Goal: Information Seeking & Learning: Learn about a topic

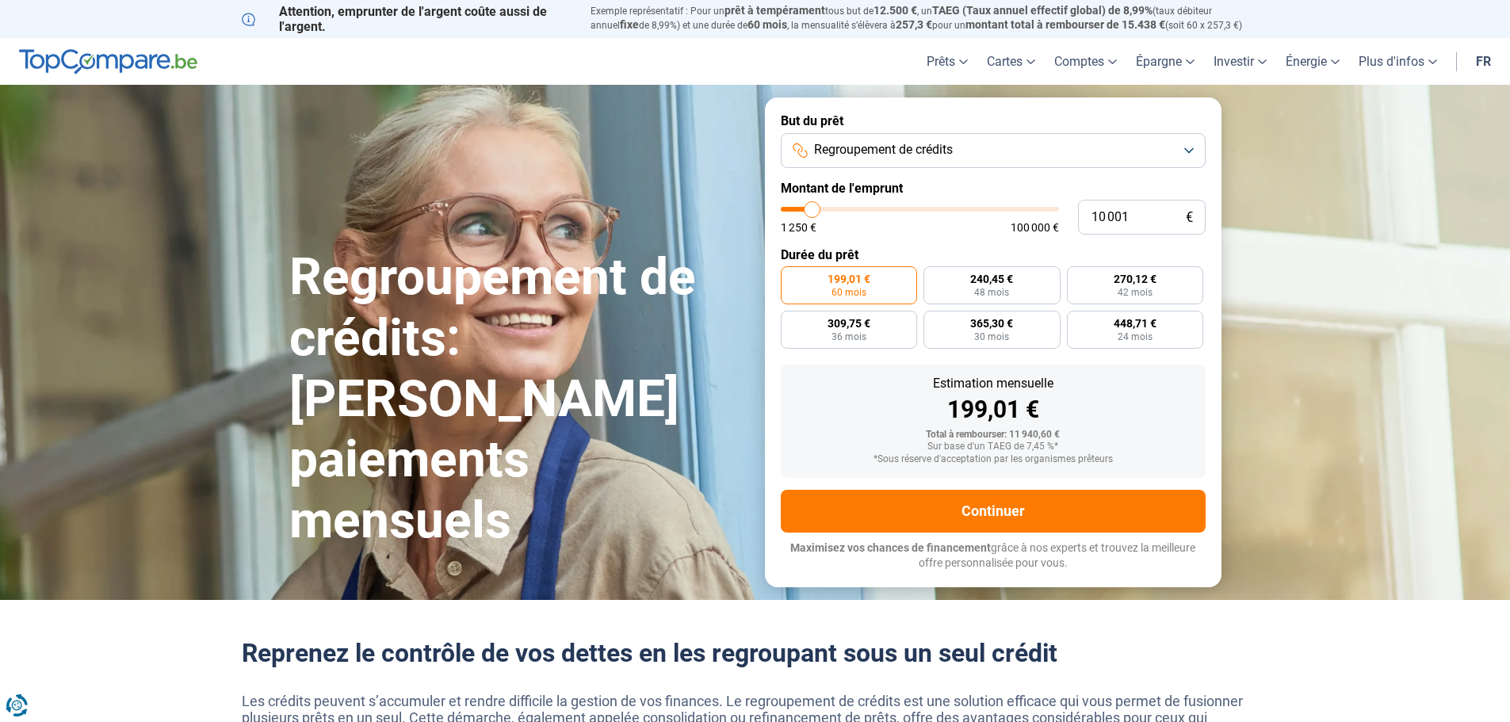
type input "12 000"
type input "12000"
type input "13 000"
type input "13000"
type input "14 250"
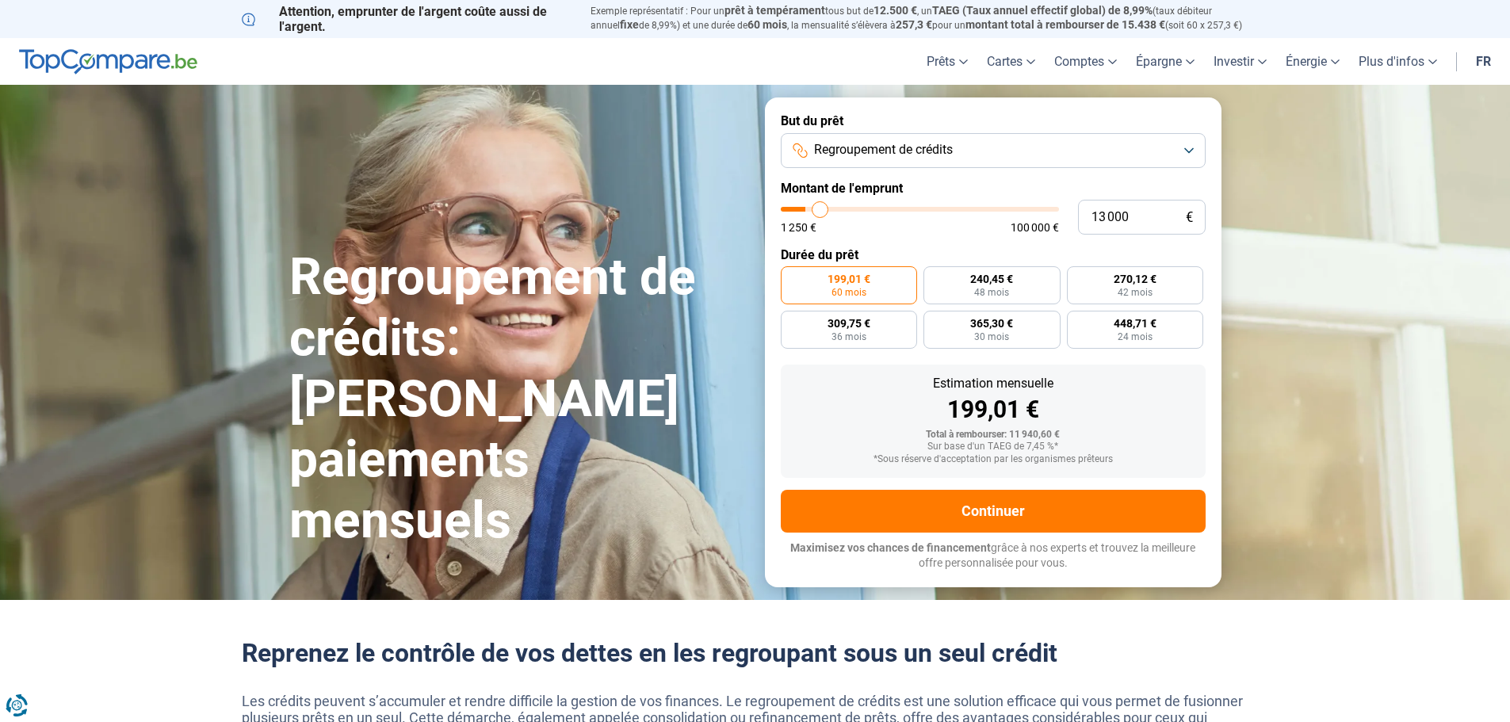
type input "14250"
type input "17 000"
type input "17000"
type input "18 000"
type input "18000"
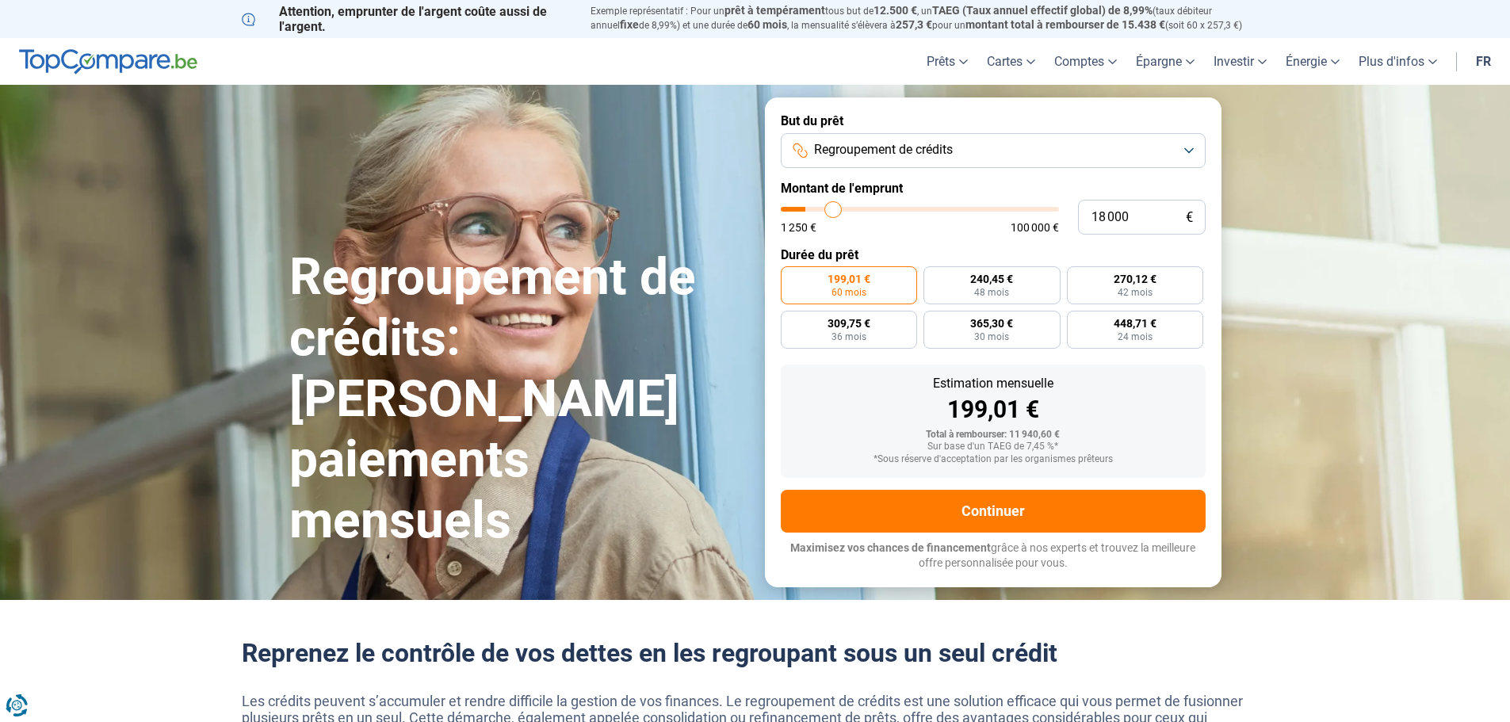
type input "19 000"
type input "19000"
type input "19 750"
type input "19750"
type input "20 250"
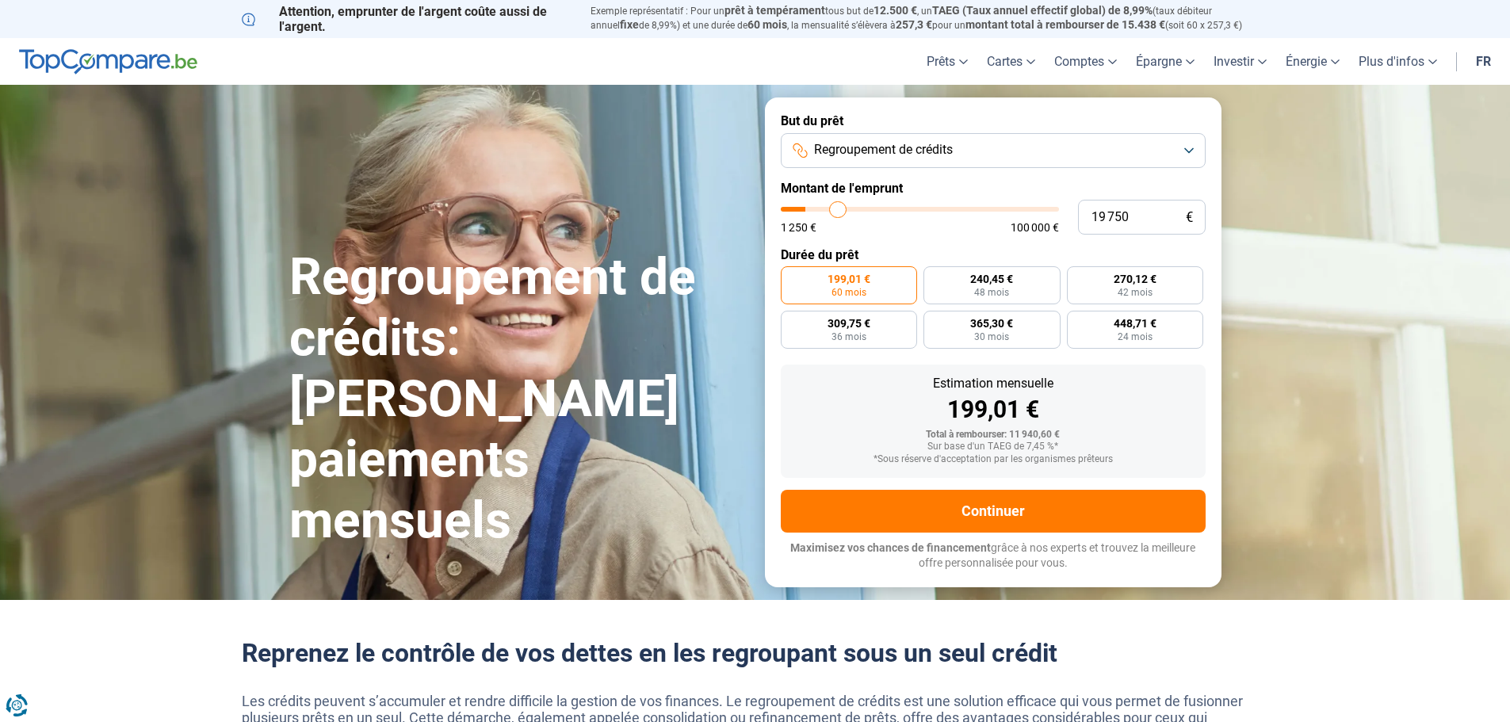
type input "20250"
type input "21 250"
type input "21250"
type input "21 500"
type input "21500"
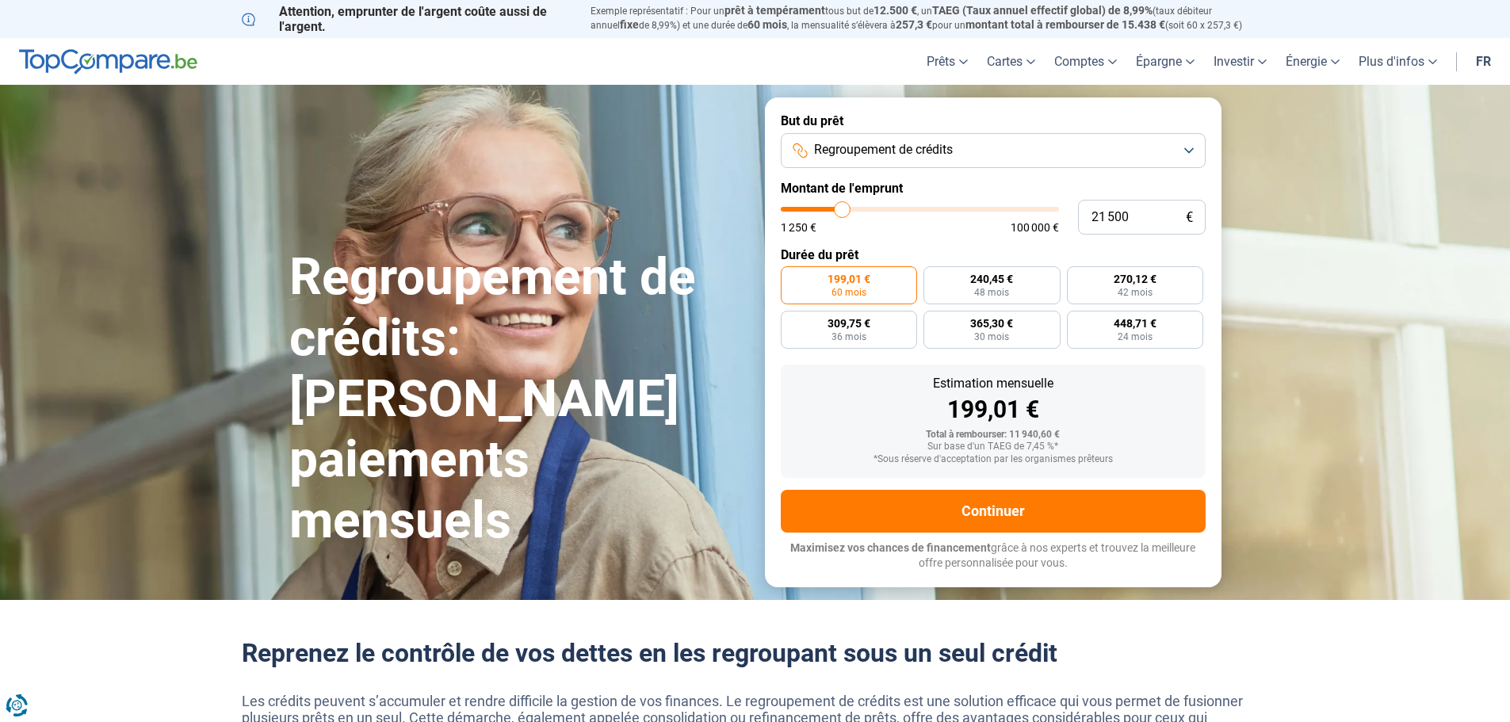
type input "21 750"
type input "21750"
type input "22 000"
type input "22000"
type input "22 250"
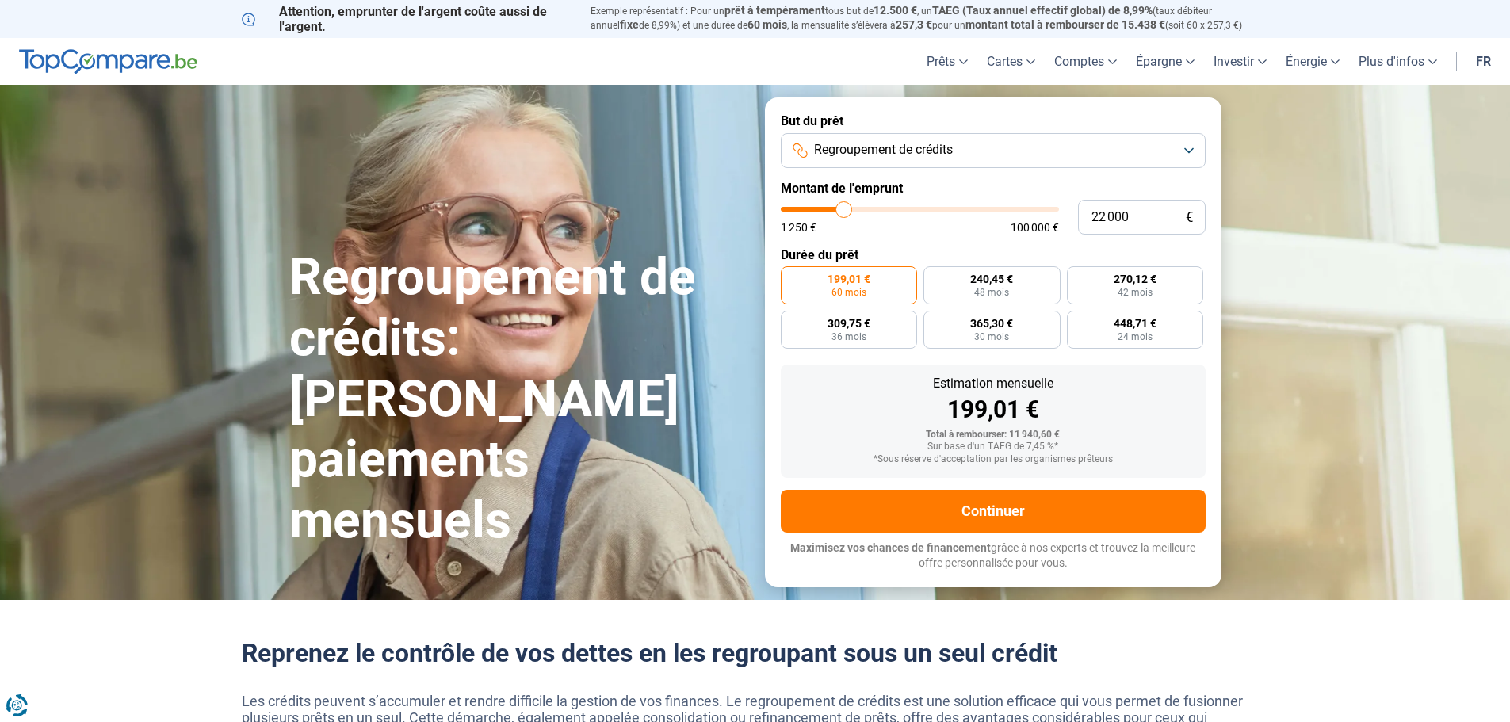
type input "22250"
type input "22 750"
type input "22750"
type input "23 500"
type input "23500"
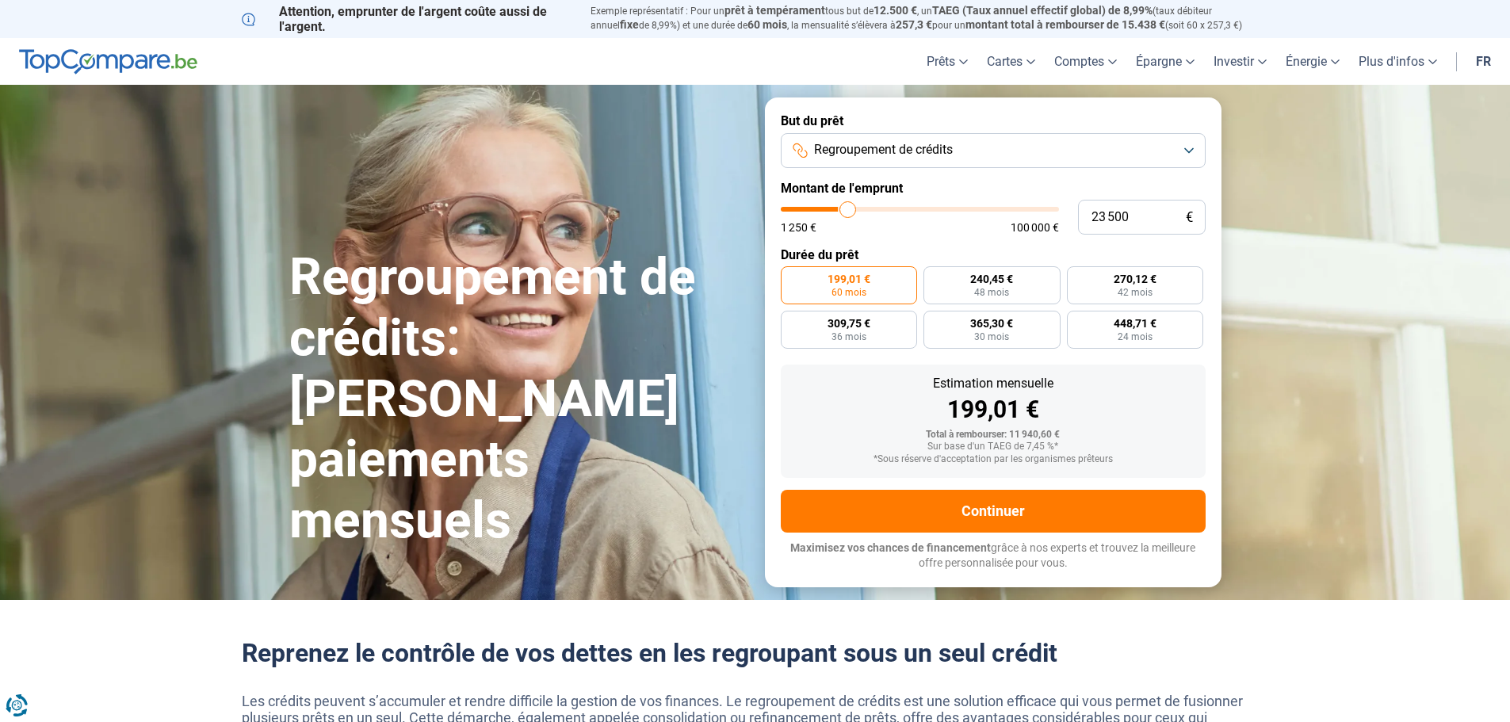
type input "24 750"
type input "24750"
type input "25 250"
type input "25250"
type input "26 000"
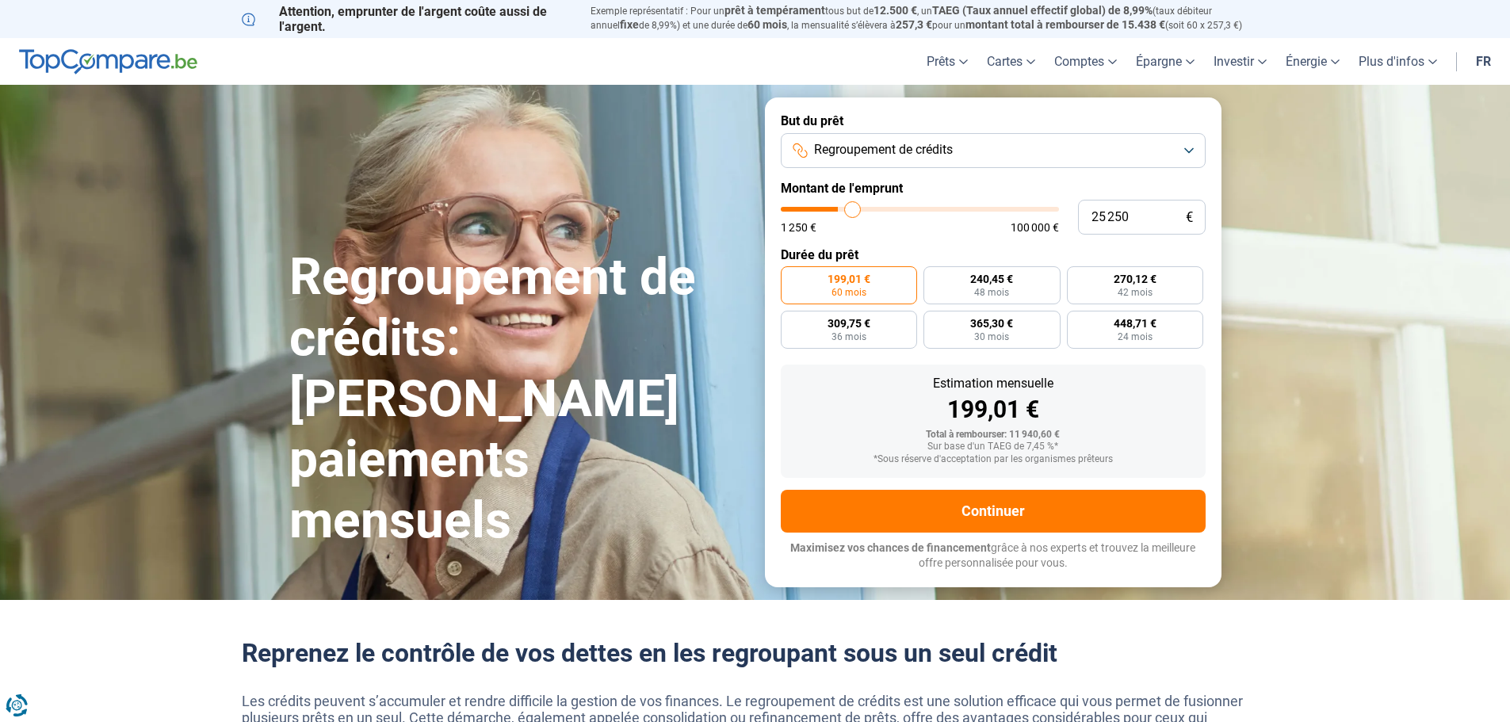
type input "26000"
type input "26 250"
type input "26250"
type input "26 750"
type input "26750"
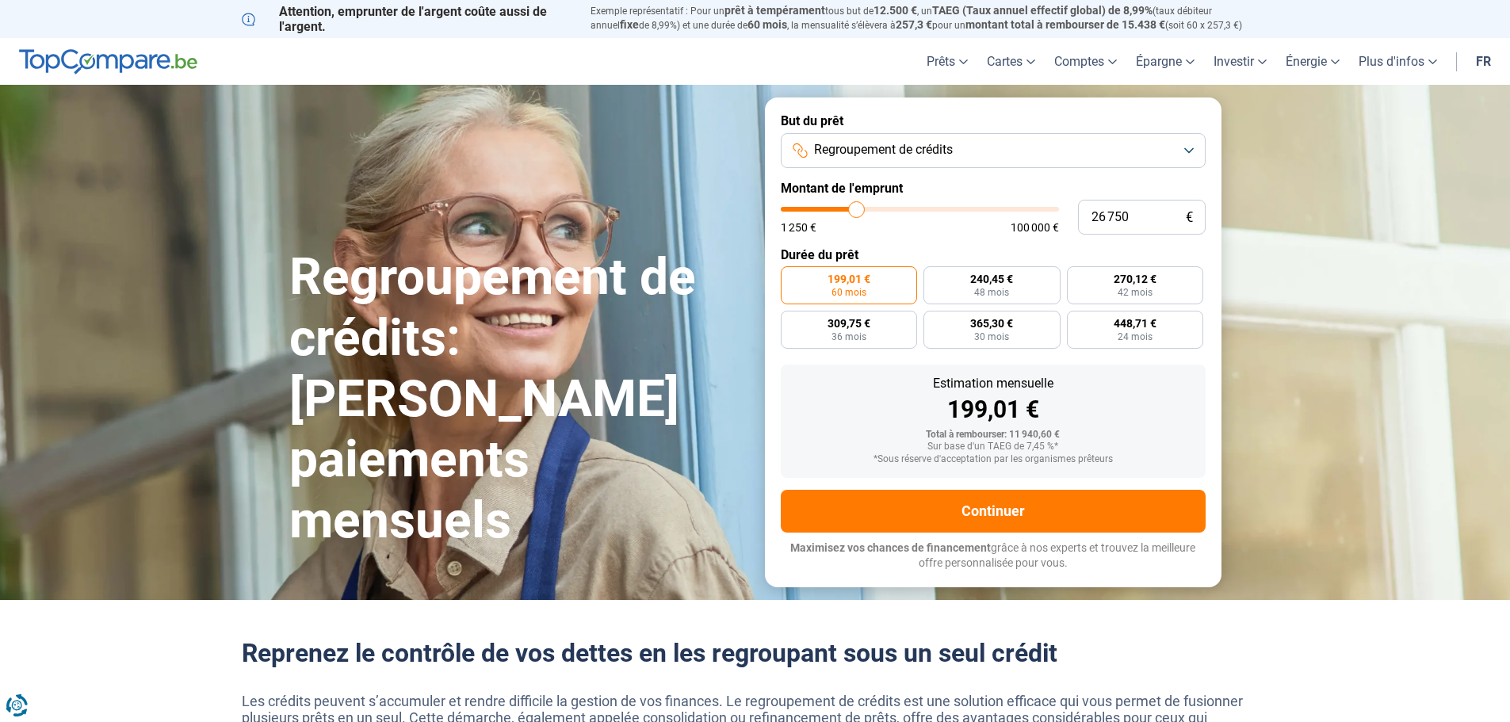
type input "27 250"
type input "27250"
type input "27 500"
type input "27500"
type input "27 750"
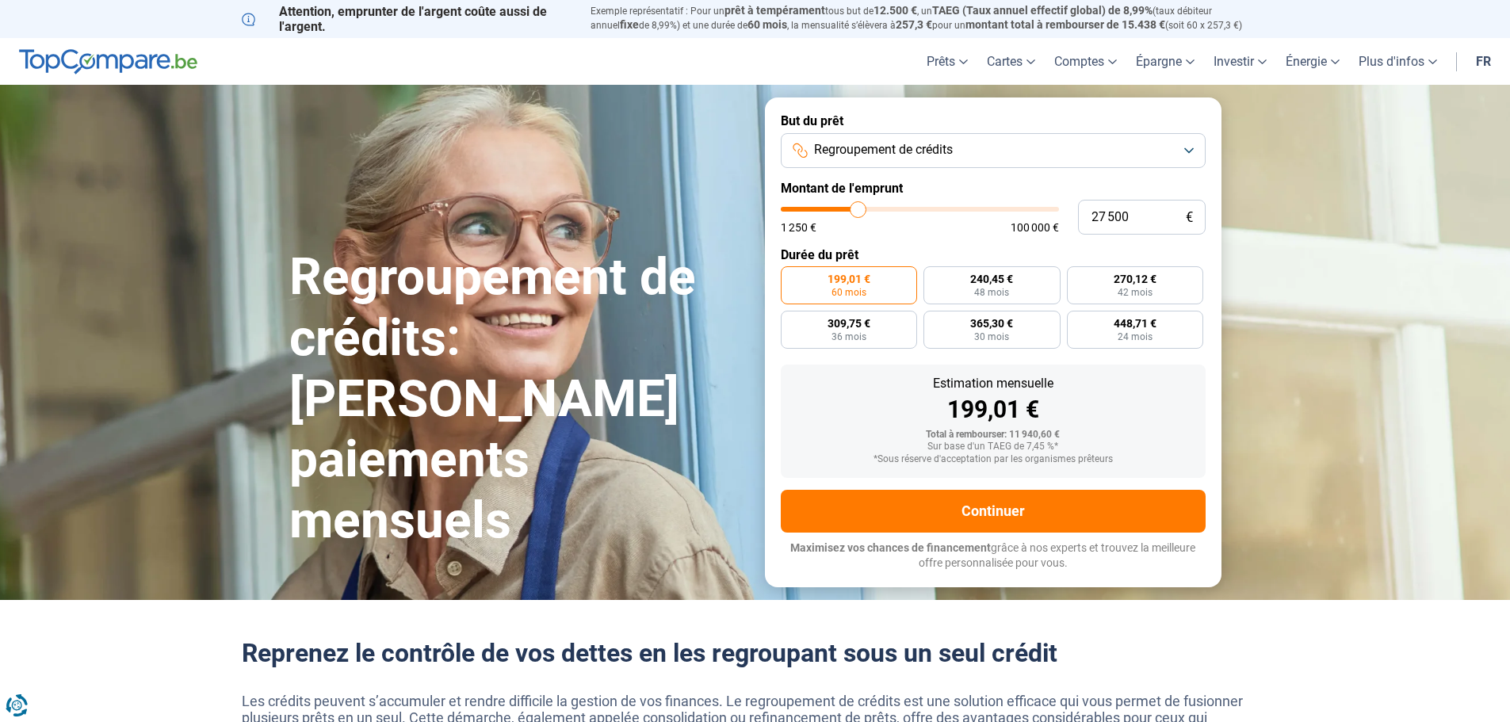
type input "27750"
type input "28 250"
type input "28250"
type input "29 750"
type input "29750"
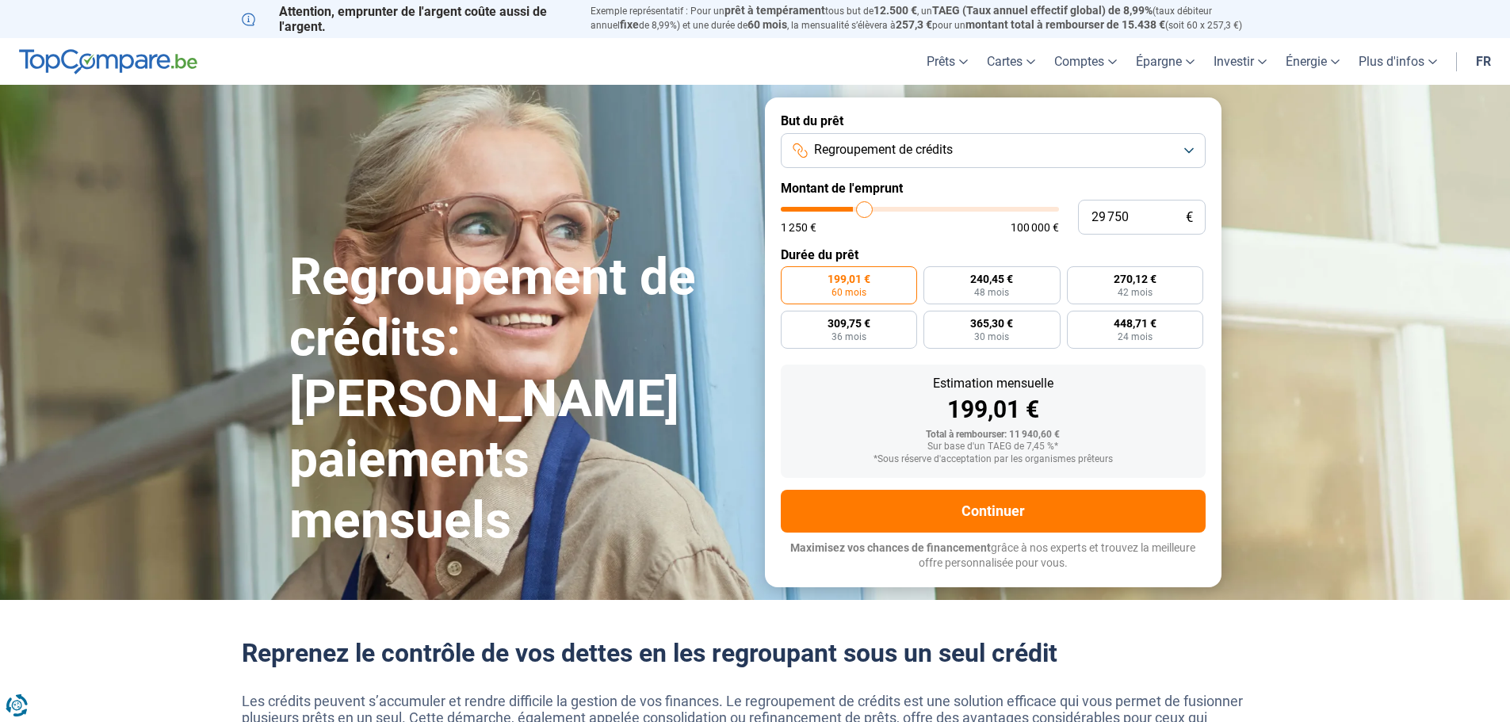
type input "30 500"
type input "30500"
type input "31 000"
type input "31000"
type input "31 250"
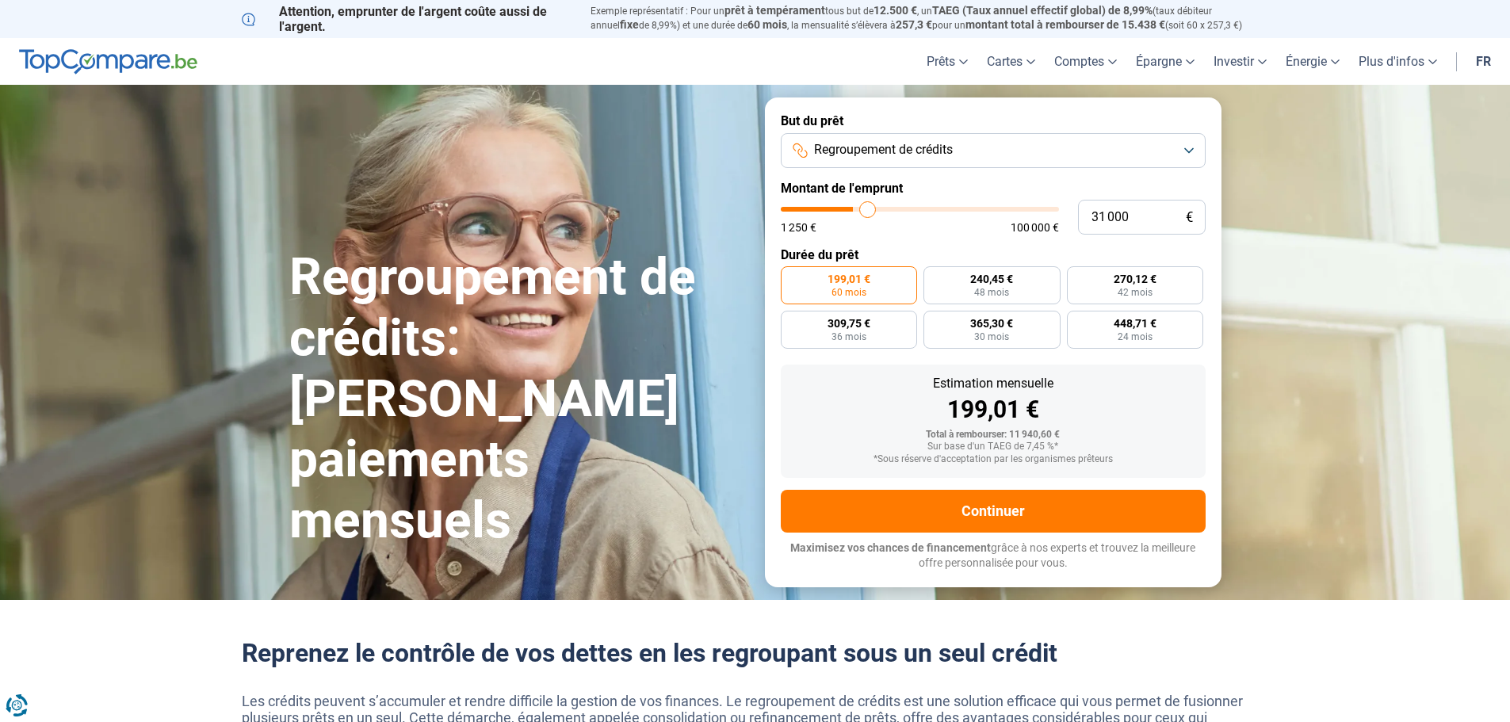
type input "31250"
type input "31 750"
type input "31750"
type input "32 000"
type input "32000"
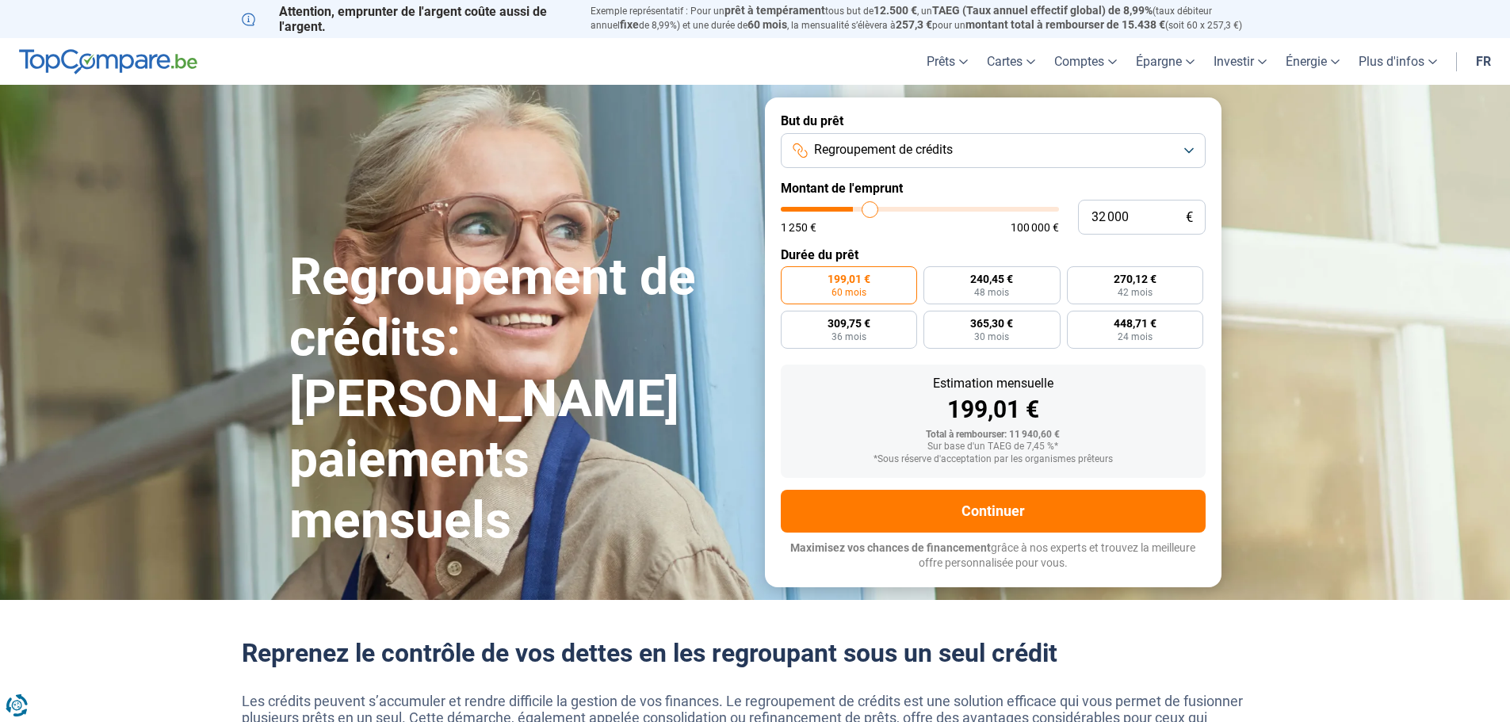
type input "32 250"
type input "32250"
type input "32 750"
type input "32750"
type input "33 750"
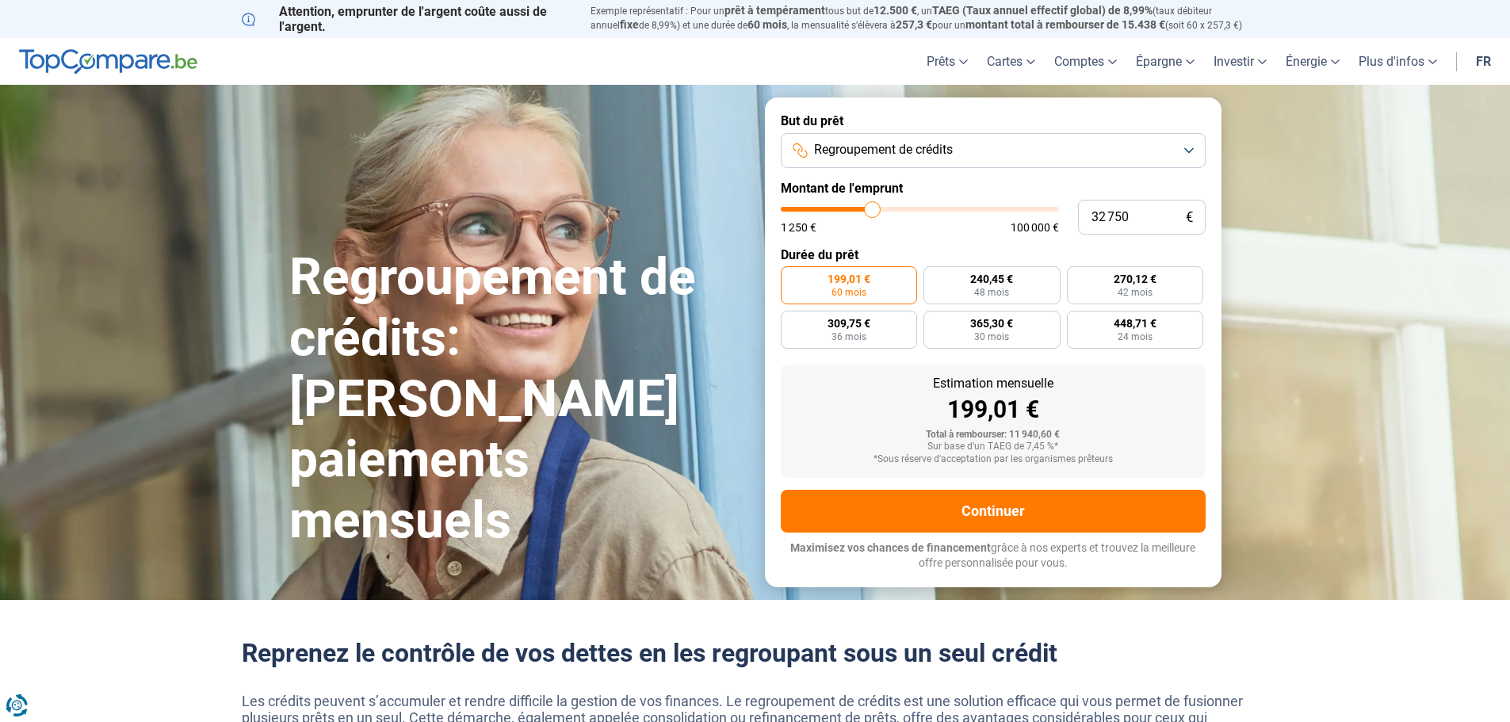
type input "33750"
type input "34 000"
type input "34000"
type input "34 250"
type input "34250"
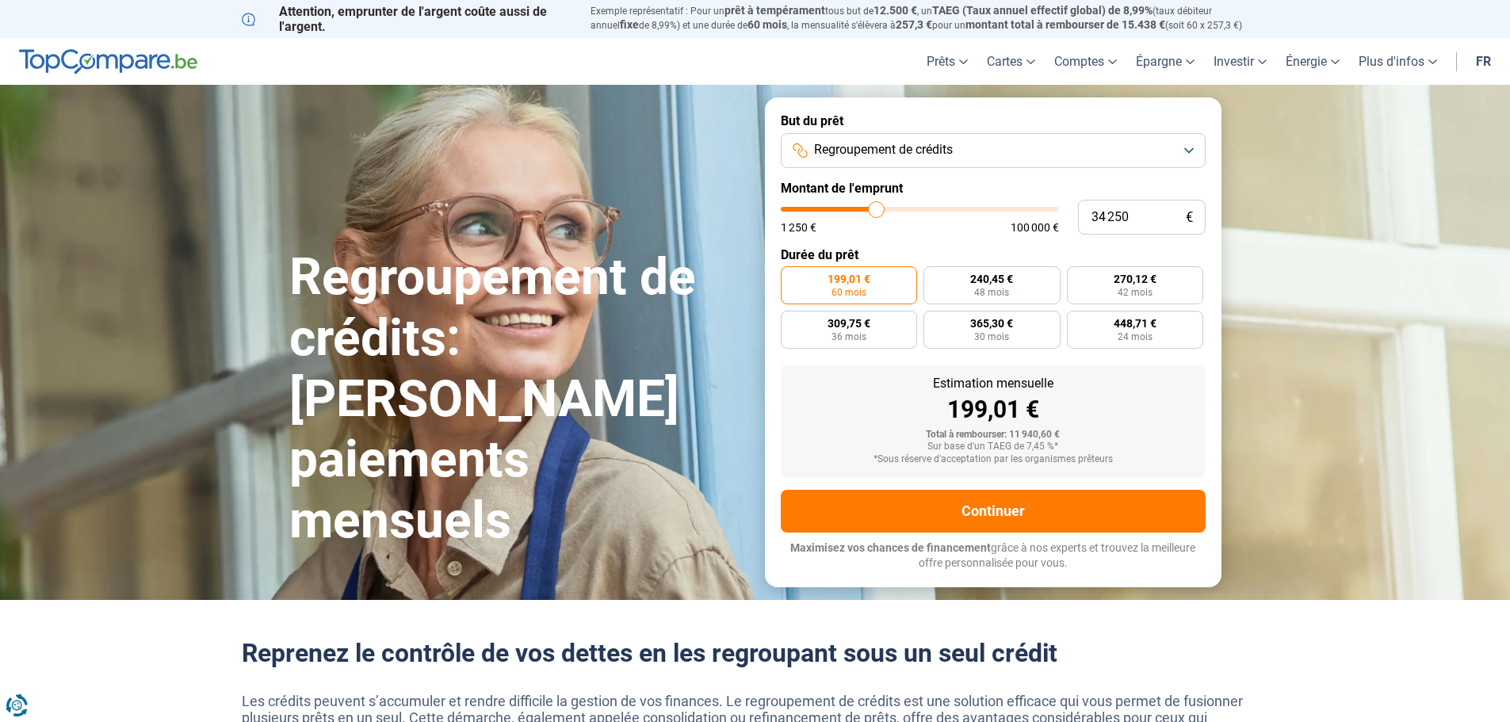
type input "35 000"
type input "35000"
type input "35 250"
type input "35250"
type input "35 500"
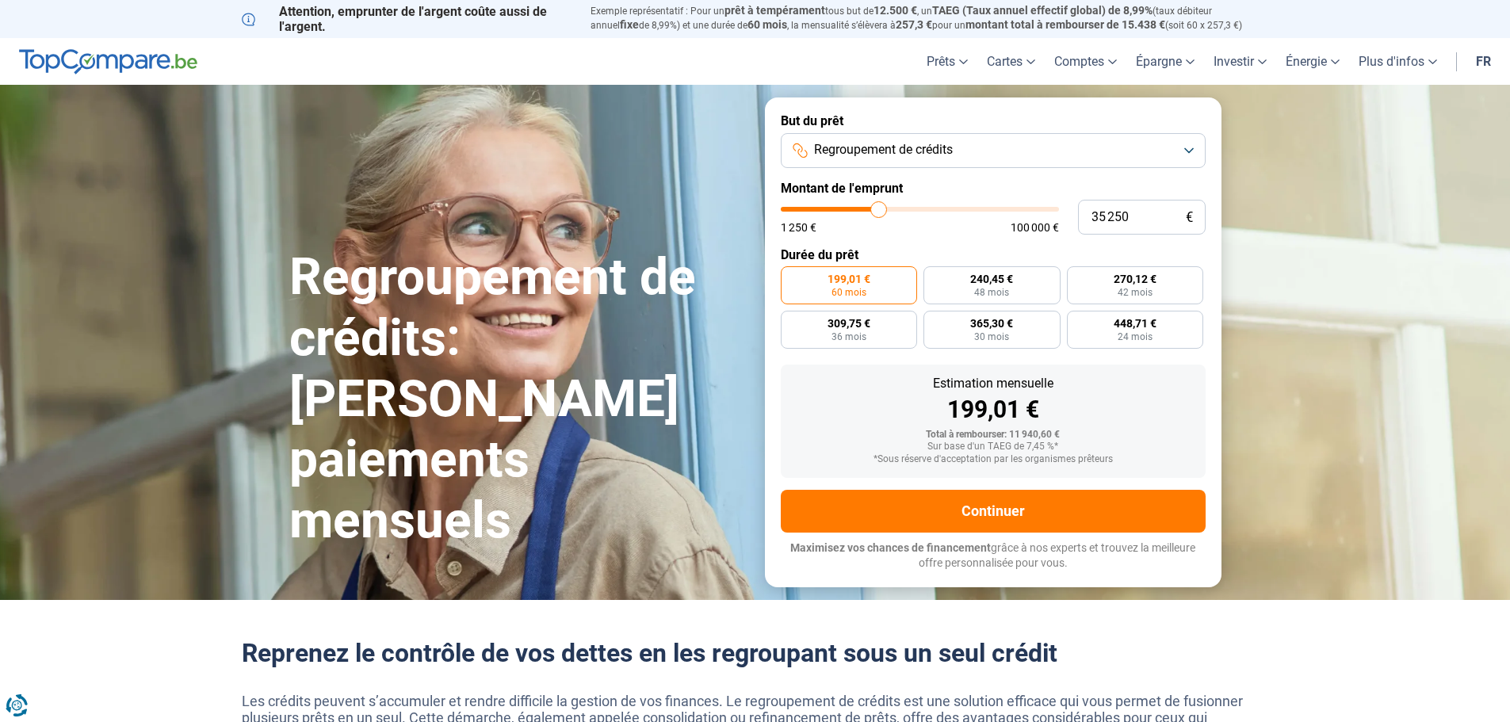
type input "35500"
type input "35 750"
type input "35750"
type input "36 250"
type input "36250"
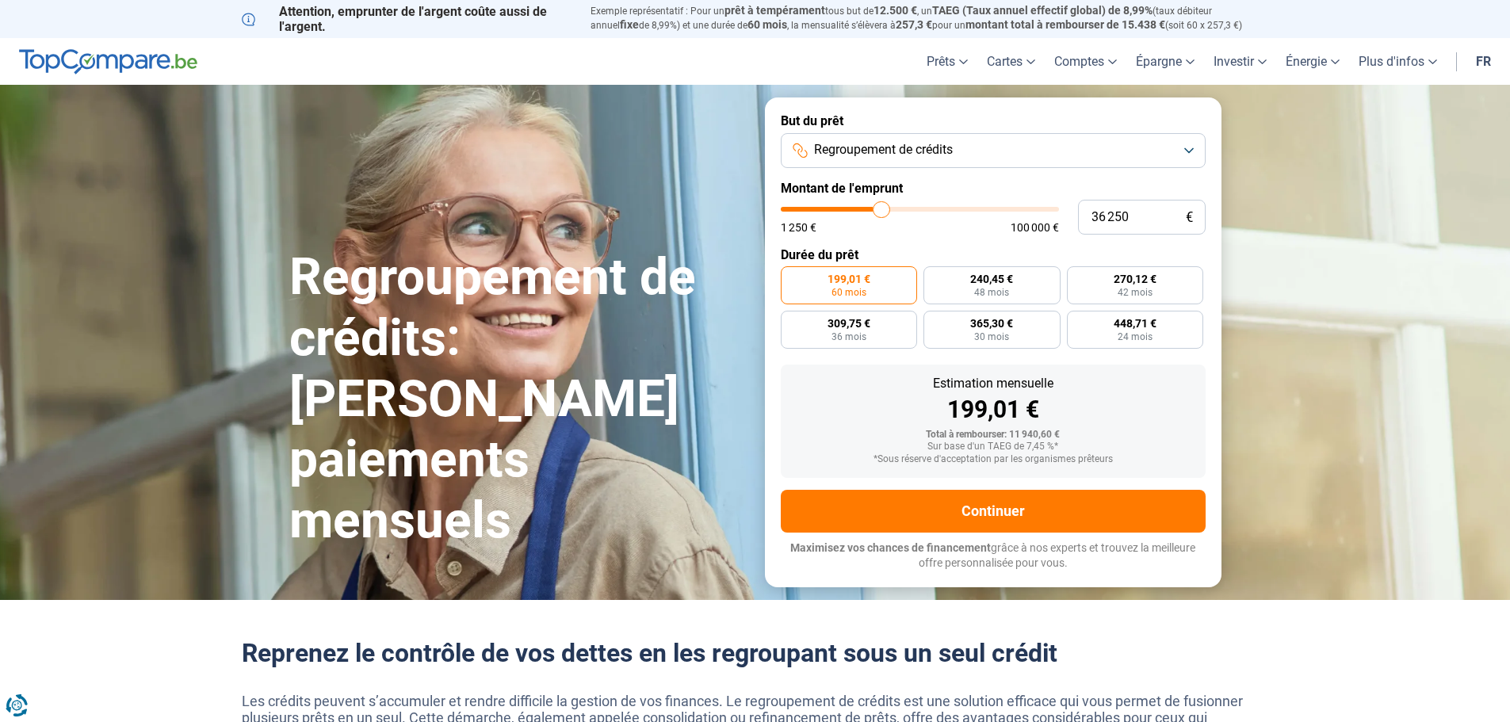
type input "36 750"
type input "36750"
type input "37 250"
type input "37250"
type input "37 750"
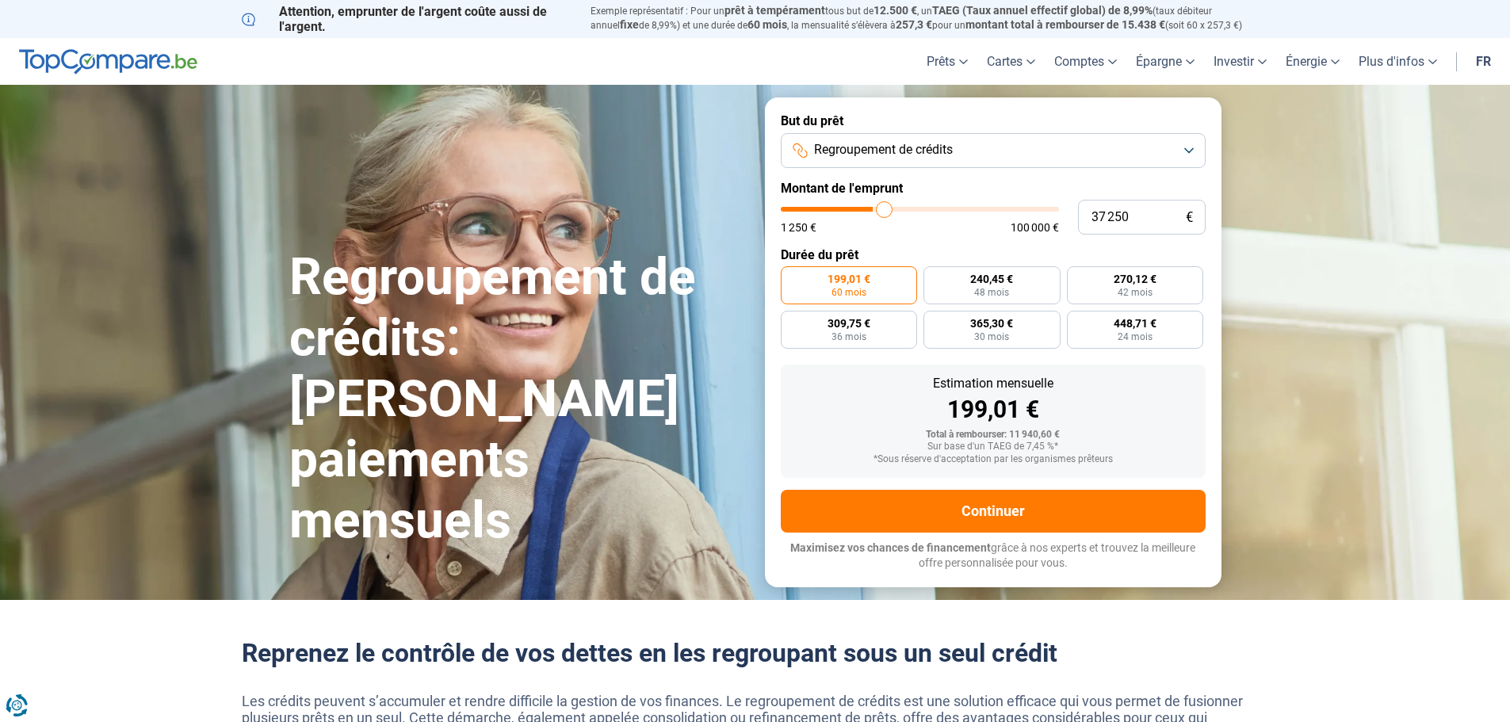
type input "37750"
type input "38 250"
type input "38250"
type input "39 250"
type input "39250"
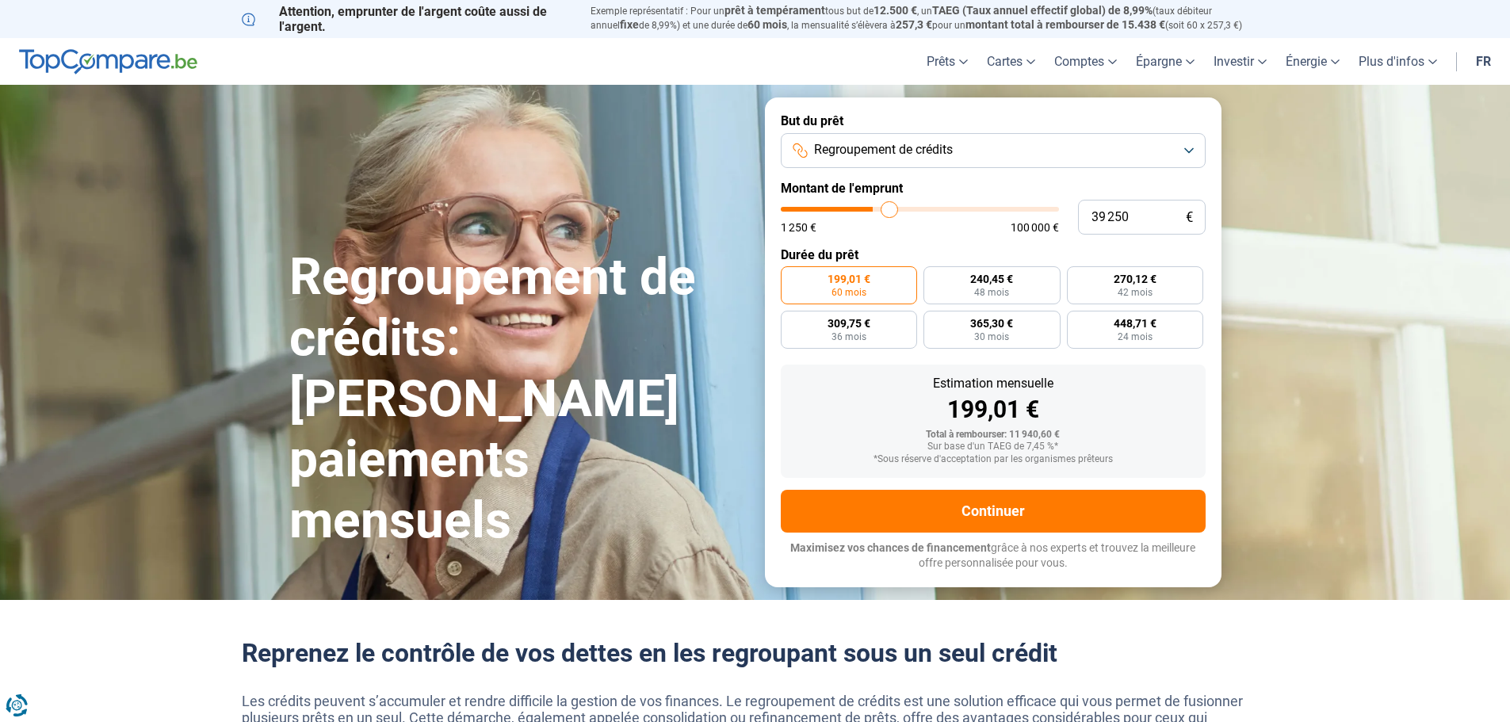
type input "39 500"
type input "39500"
type input "39 750"
type input "39750"
type input "40 000"
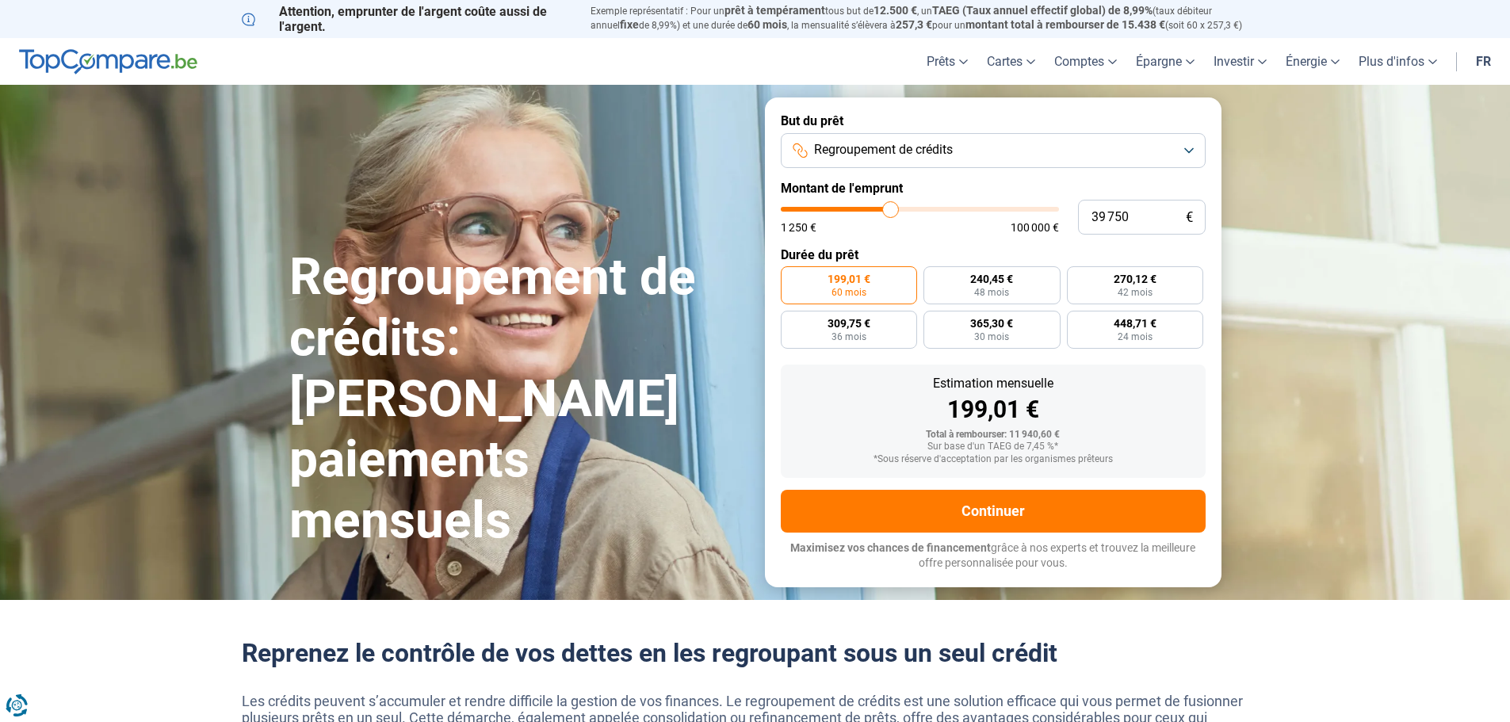
type input "40000"
type input "41 500"
type input "41500"
type input "42 500"
type input "42500"
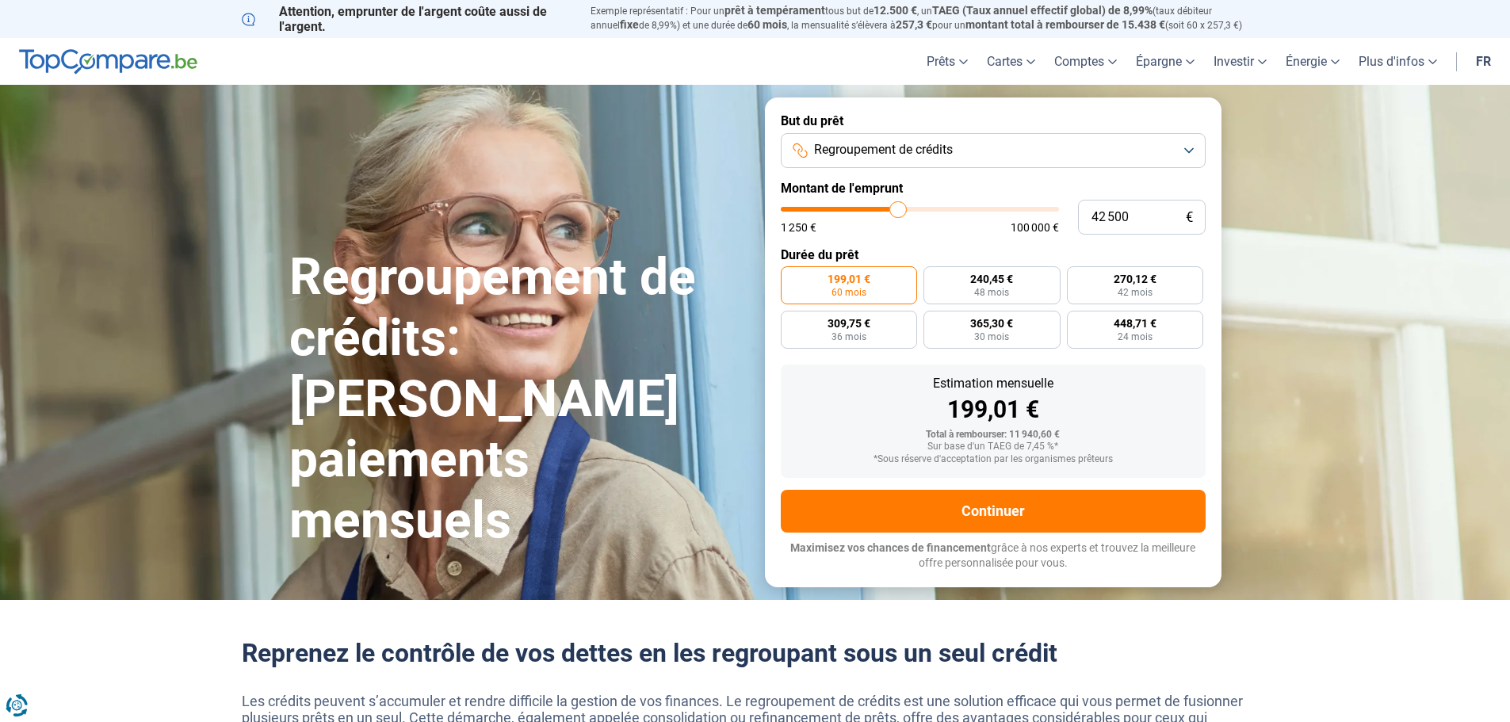
type input "43 500"
type input "43500"
type input "43 750"
type input "43750"
type input "44 000"
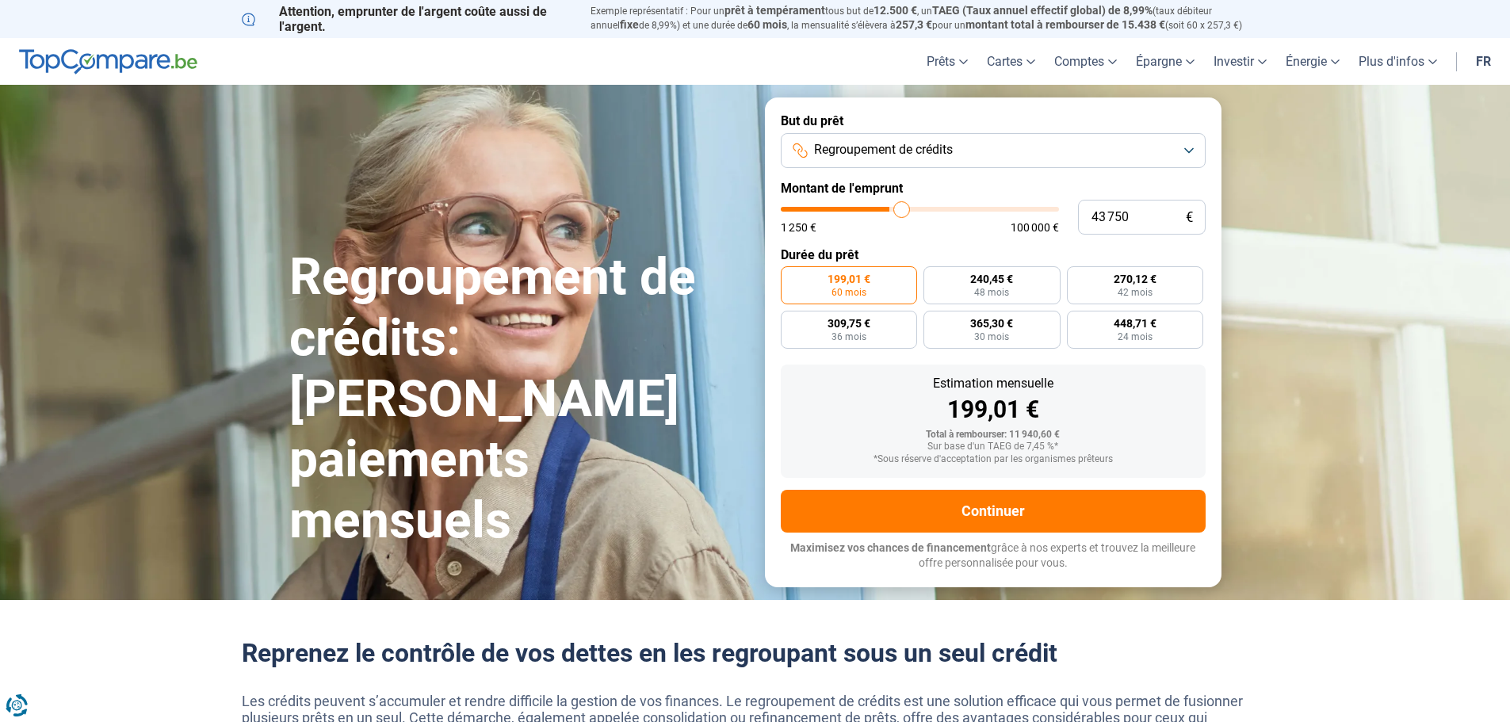
type input "44000"
type input "44 500"
type input "44500"
type input "46 500"
type input "46500"
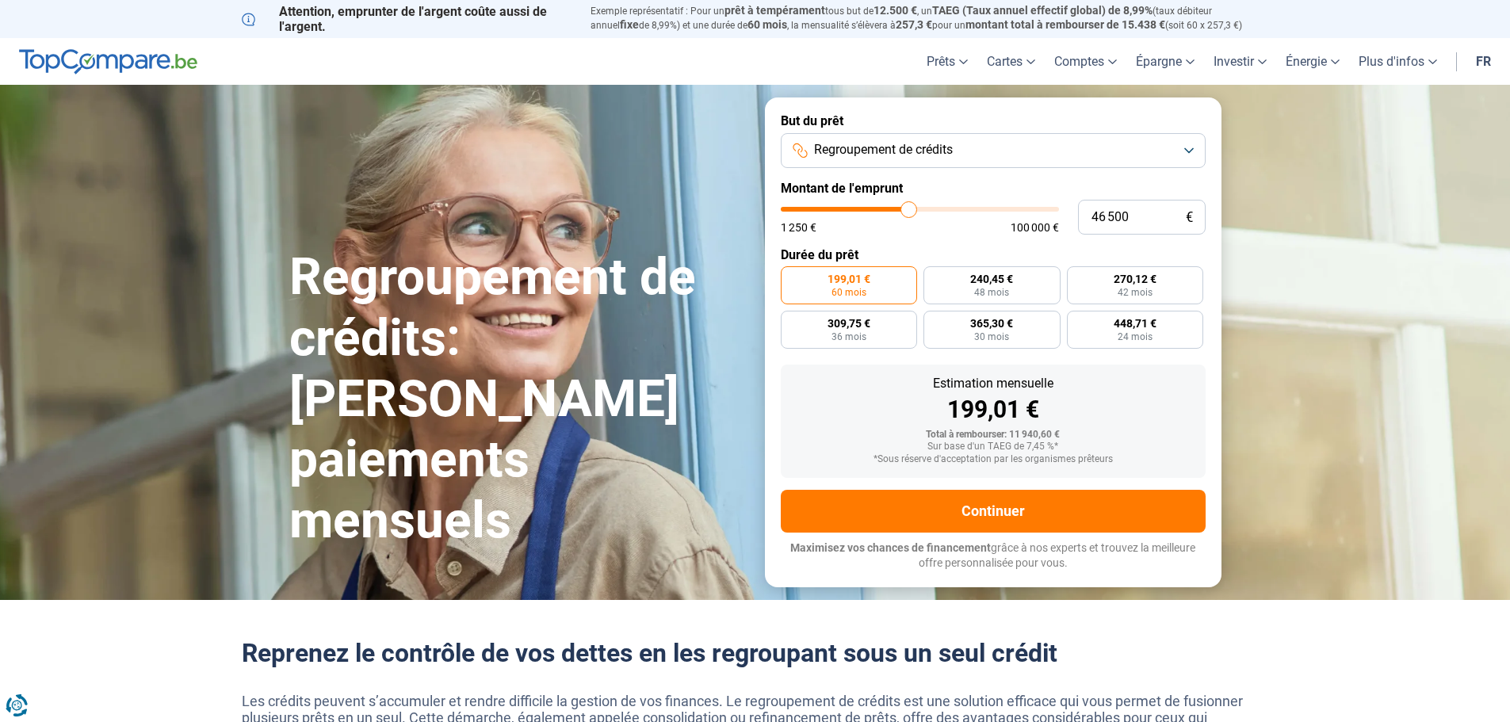
type input "48 500"
type input "48500"
type input "51 000"
type input "51000"
type input "53 250"
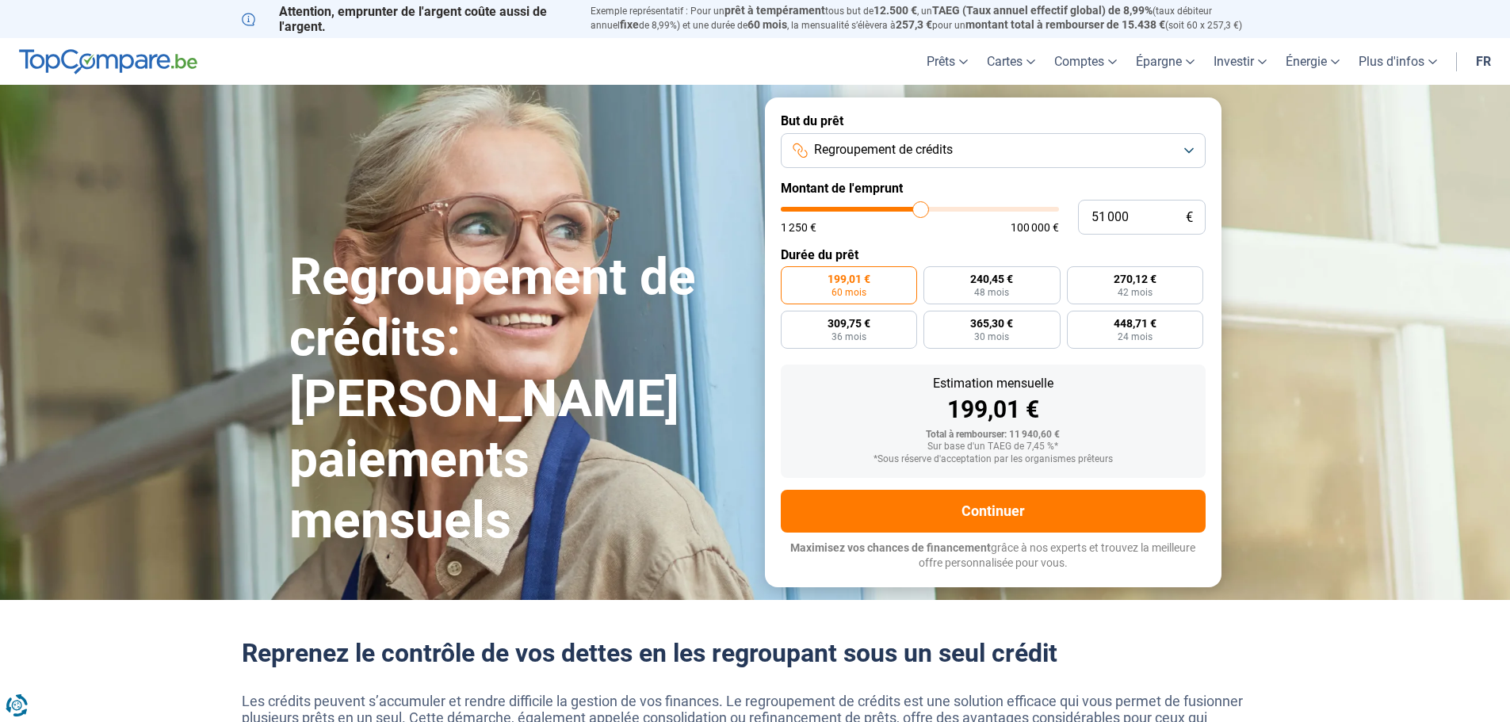
type input "53250"
type input "55 000"
type input "55000"
type input "56 500"
type input "56500"
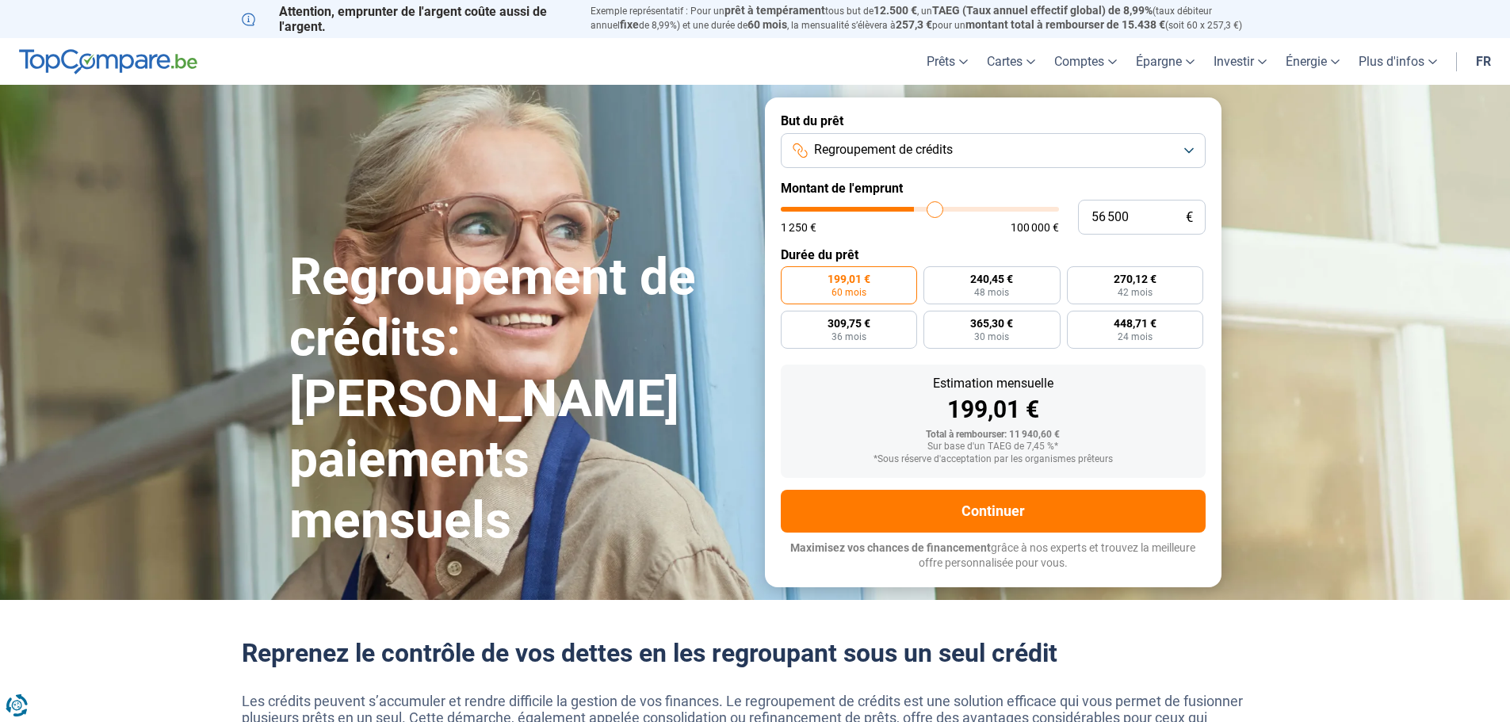
type input "57 750"
type input "57750"
type input "59 500"
type input "59500"
type input "60 500"
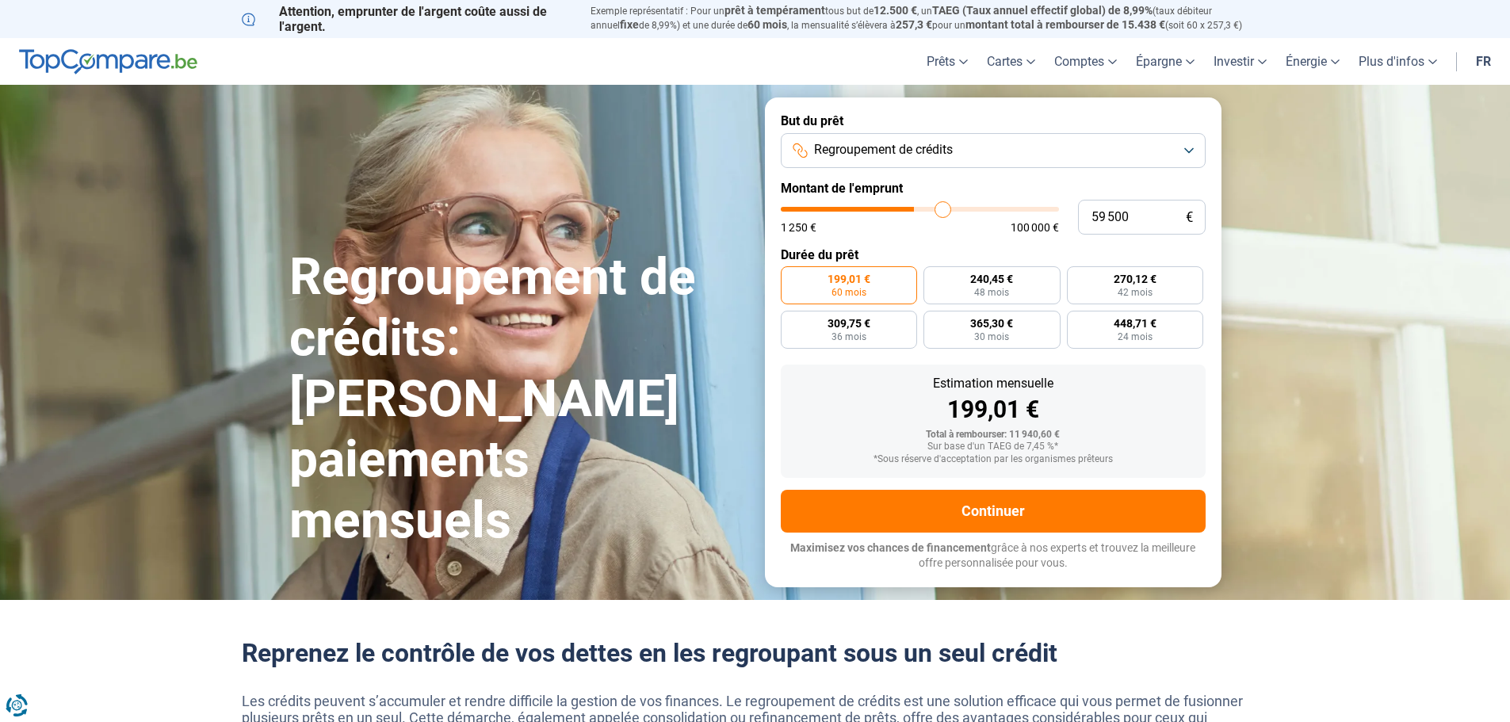
type input "60500"
type input "60 750"
type input "60750"
type input "62 000"
type input "62000"
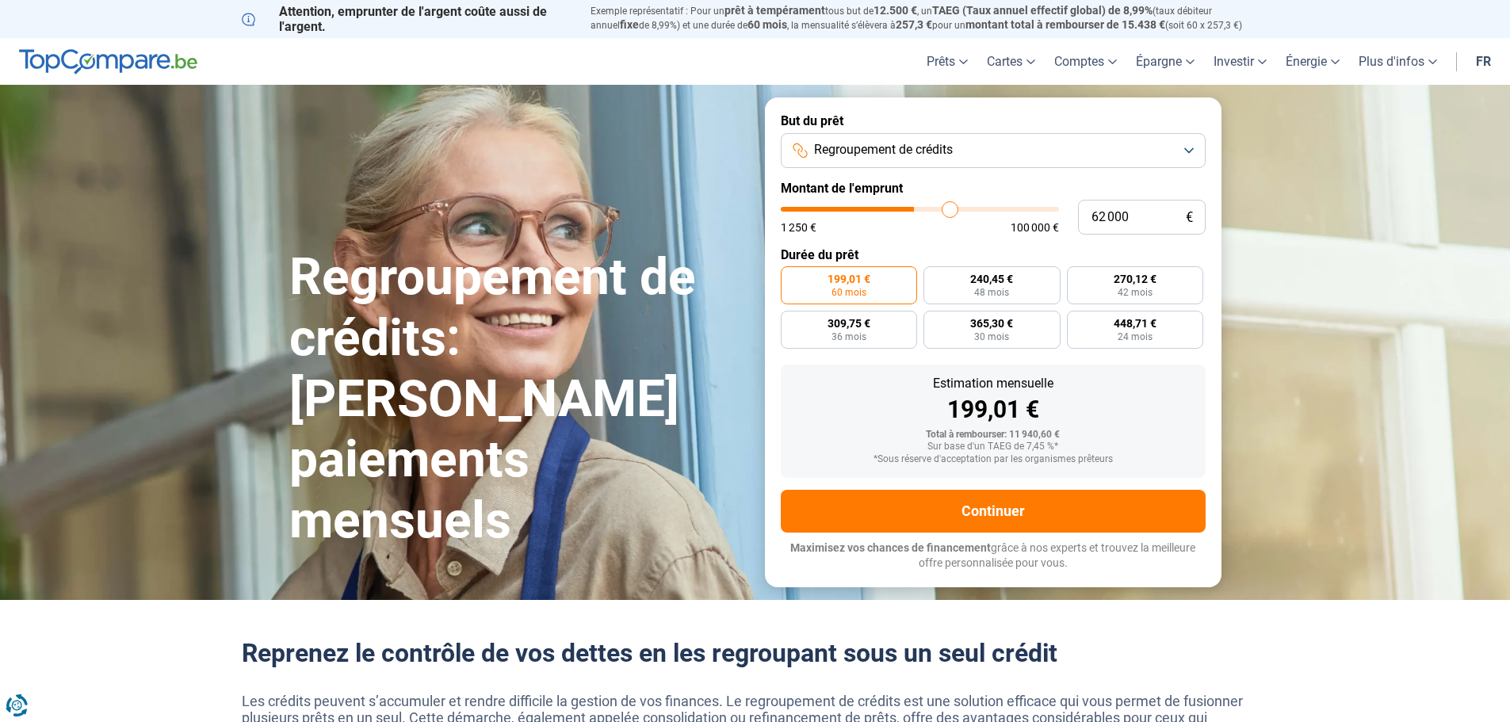
type input "63 750"
type input "63750"
type input "65 250"
type input "65250"
type input "66 500"
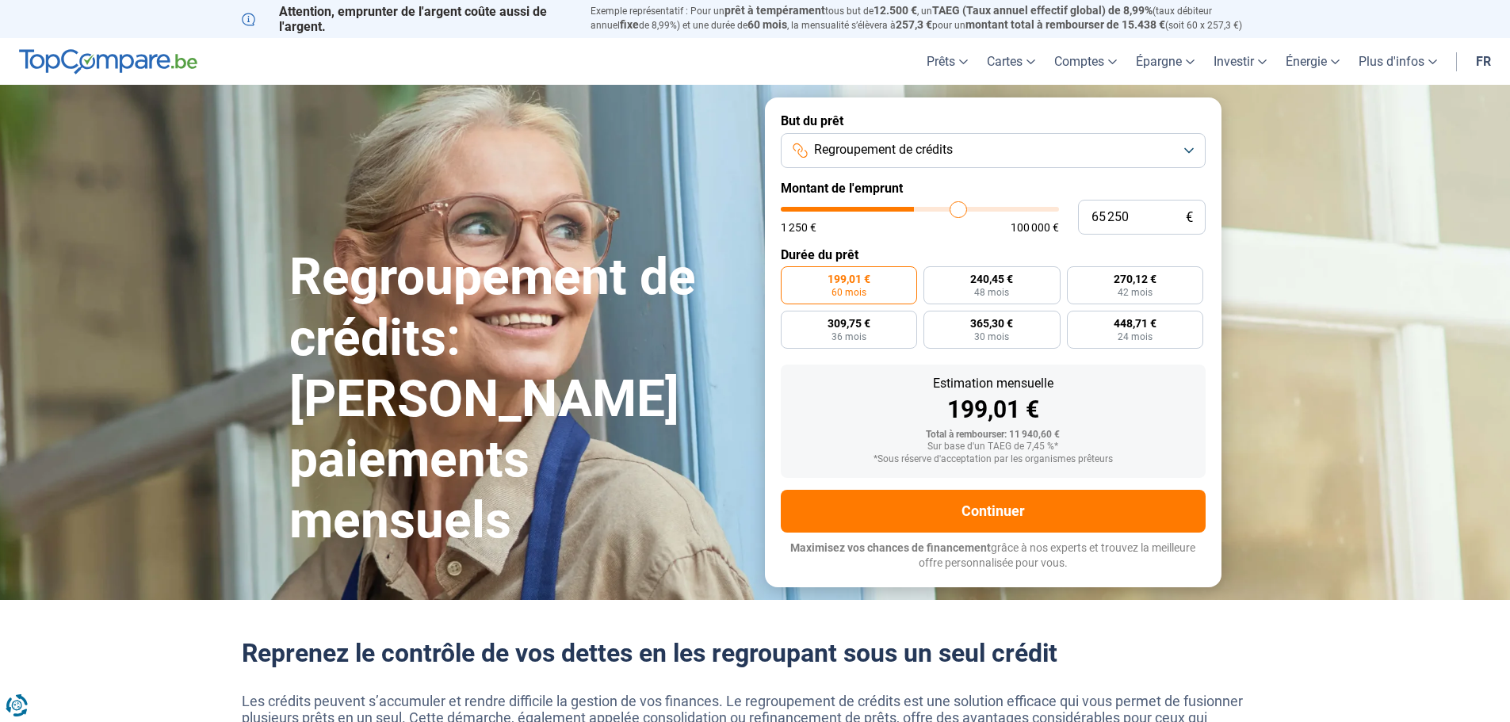
type input "66500"
type input "67 250"
type input "67250"
type input "67 500"
type input "67500"
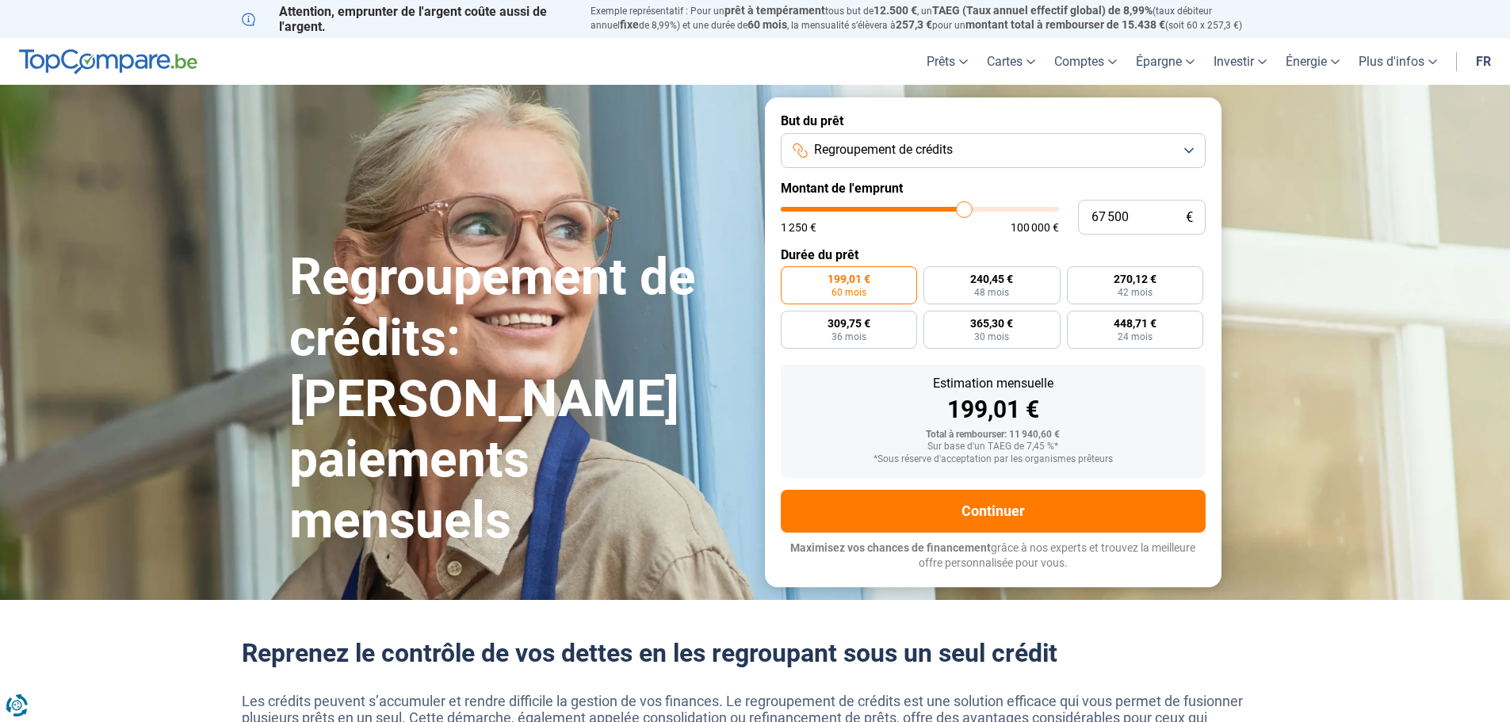
type input "68 000"
type input "68000"
type input "68 250"
type input "68250"
type input "69 000"
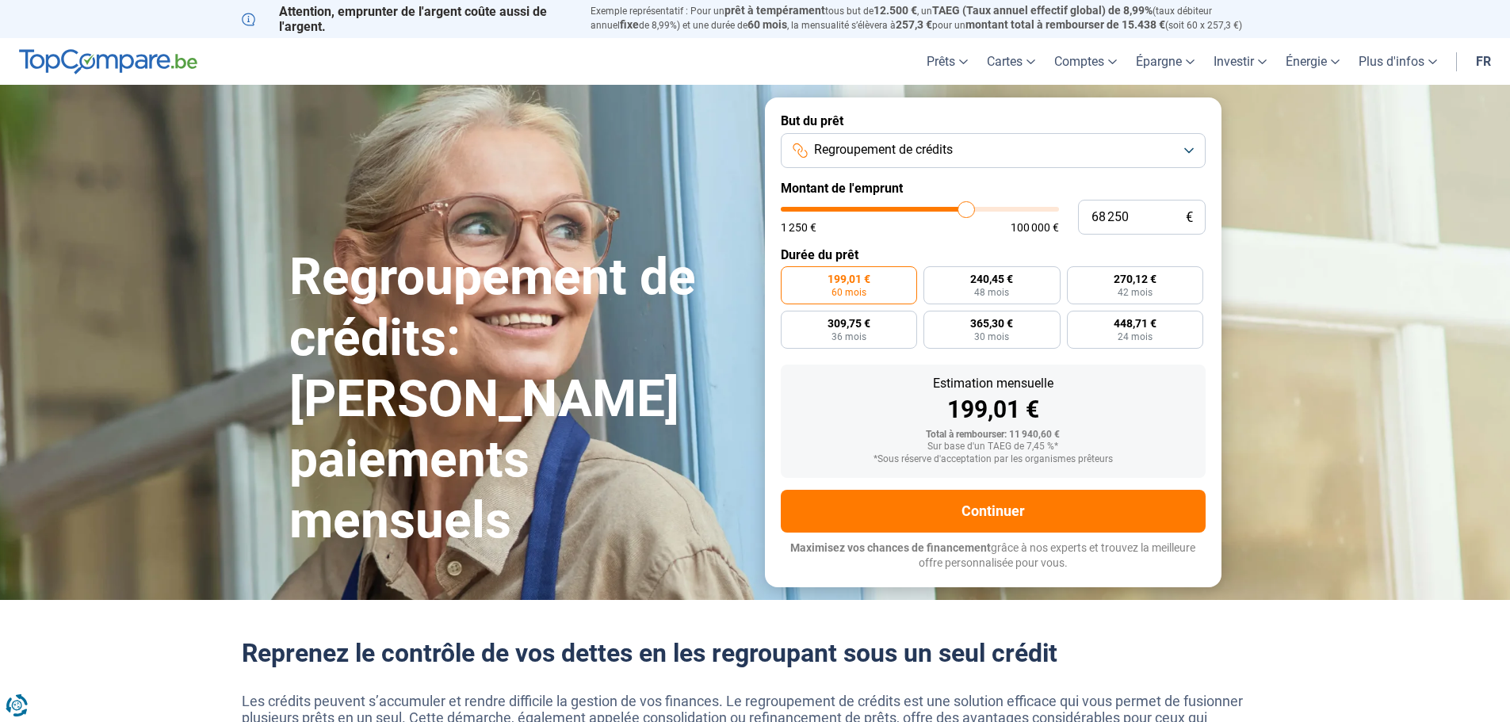
type input "69000"
type input "69 250"
type input "69250"
type input "69 500"
type input "69500"
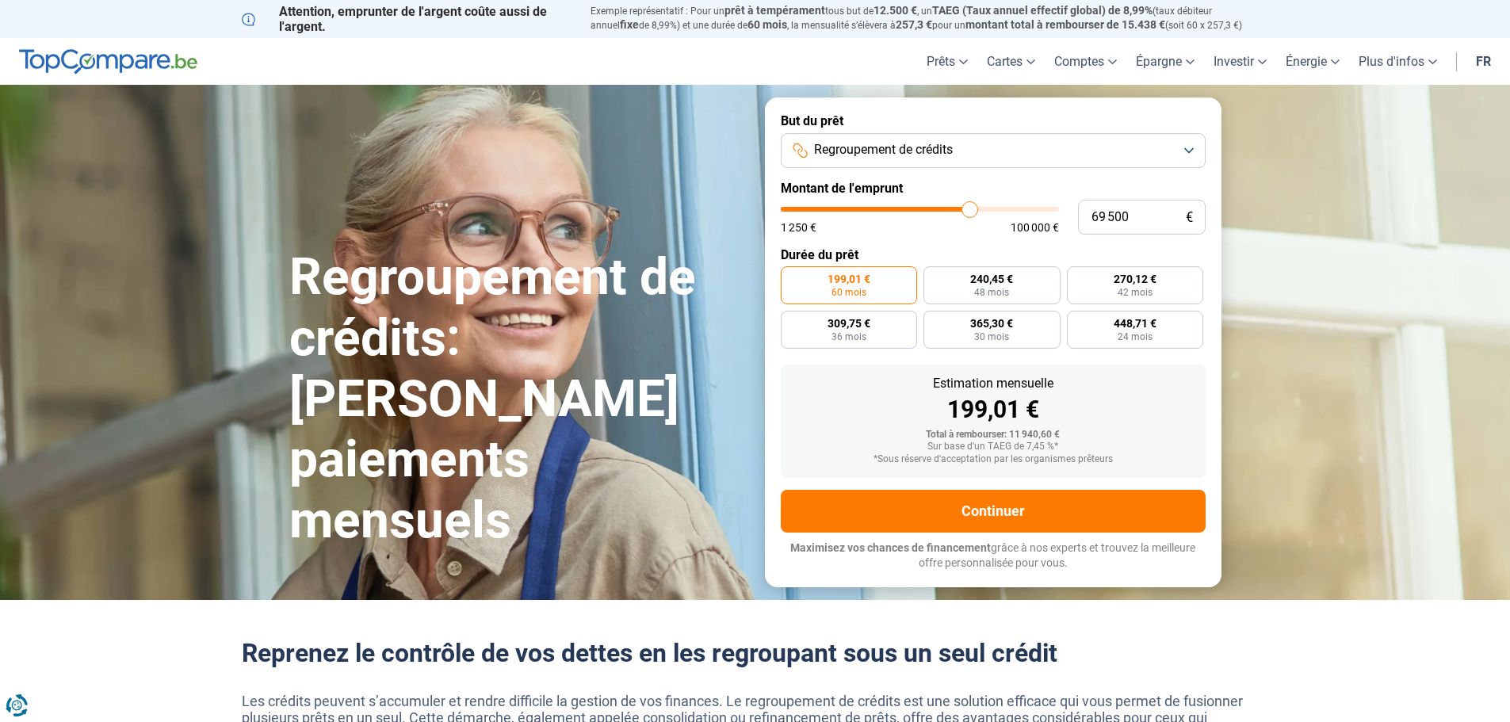
type input "70 250"
type input "70250"
type input "70 750"
type input "70750"
type input "71 250"
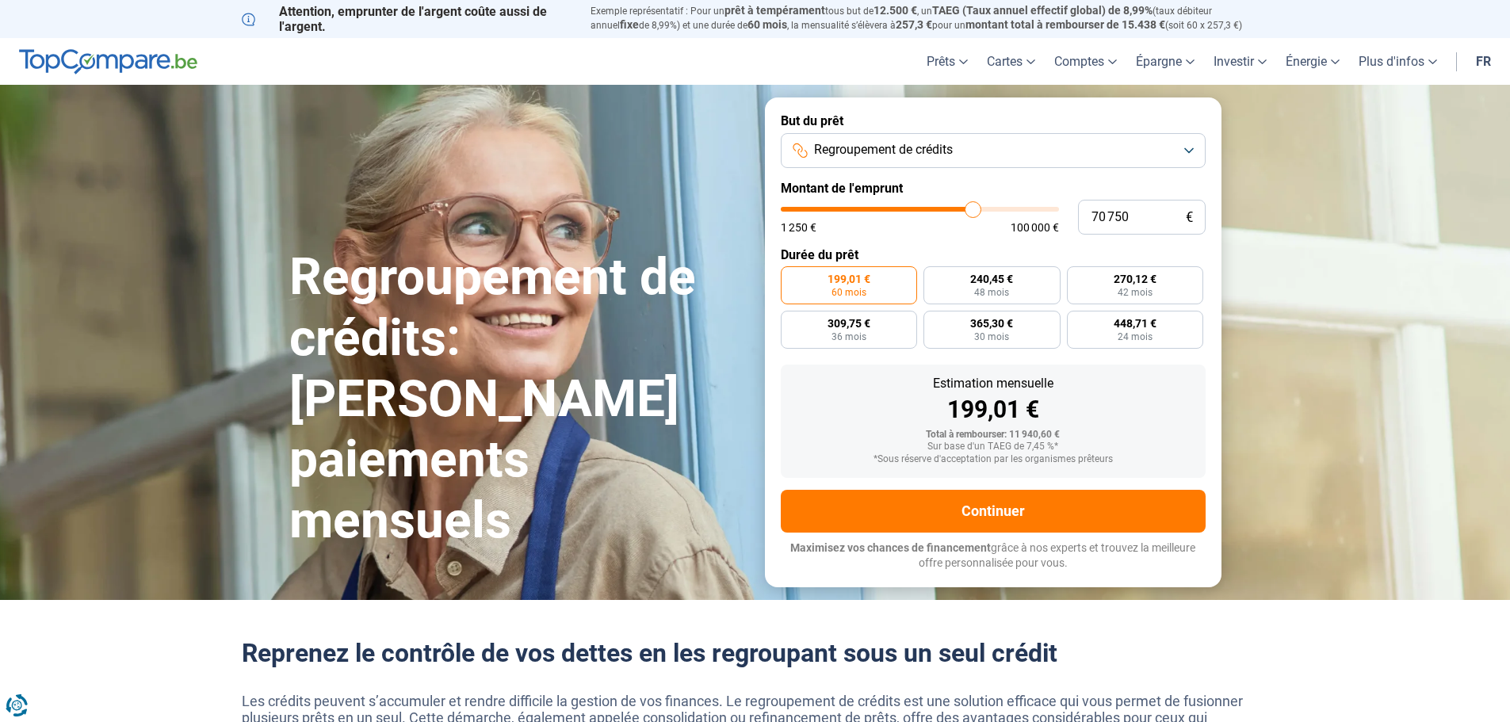
type input "71250"
type input "72 000"
type input "72000"
type input "72 500"
type input "72500"
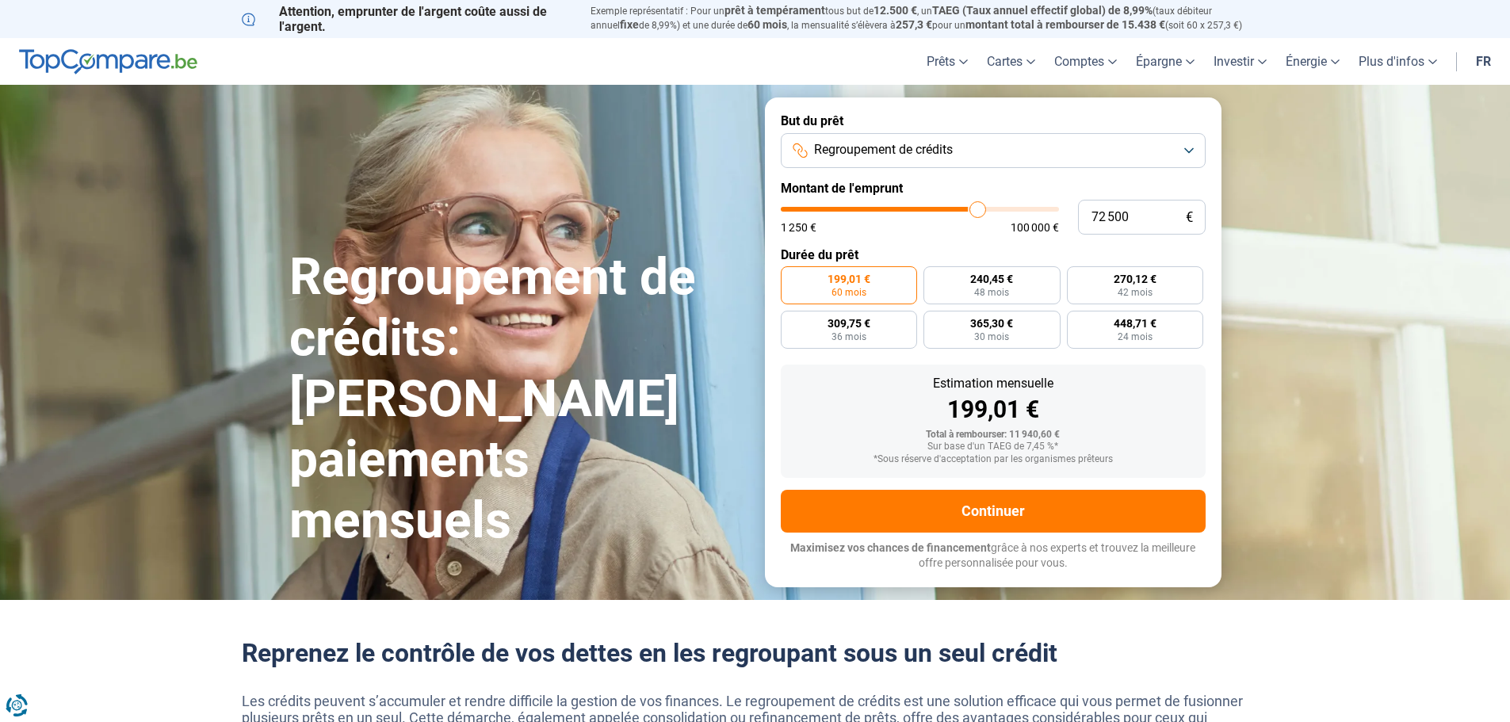
type input "72 750"
type input "72750"
type input "73 250"
type input "73250"
type input "73 500"
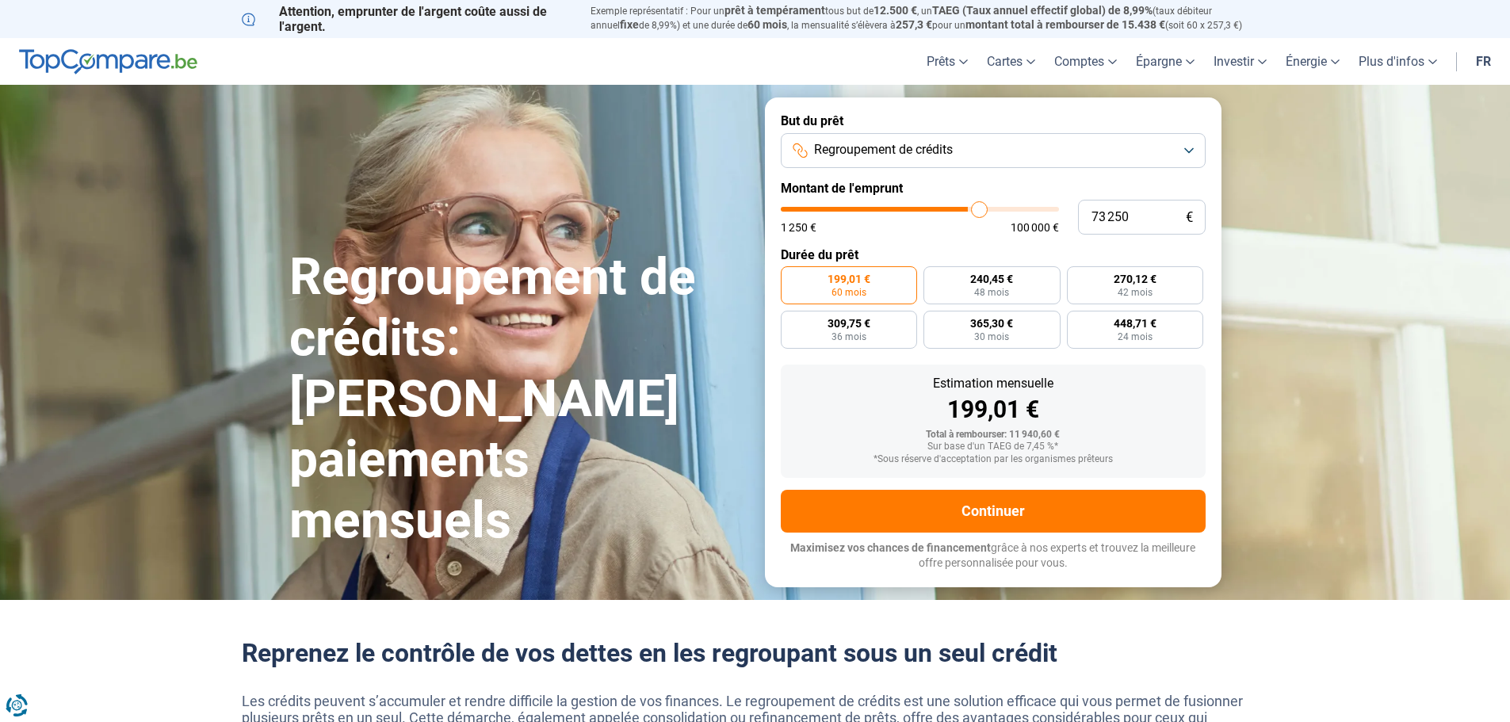
type input "73500"
type input "73 750"
type input "73750"
type input "73 250"
type input "73250"
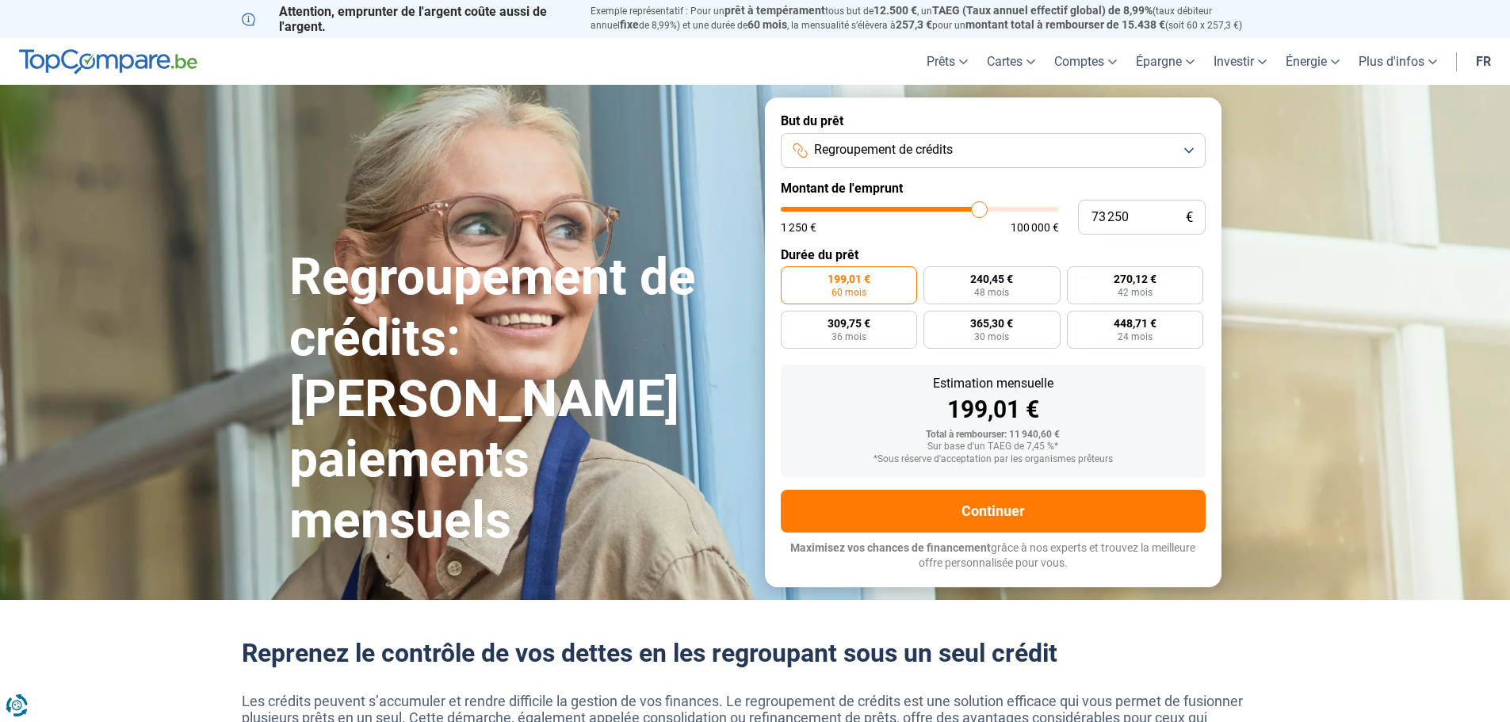
type input "72 750"
type input "72750"
type input "72 500"
type input "72500"
type input "72 000"
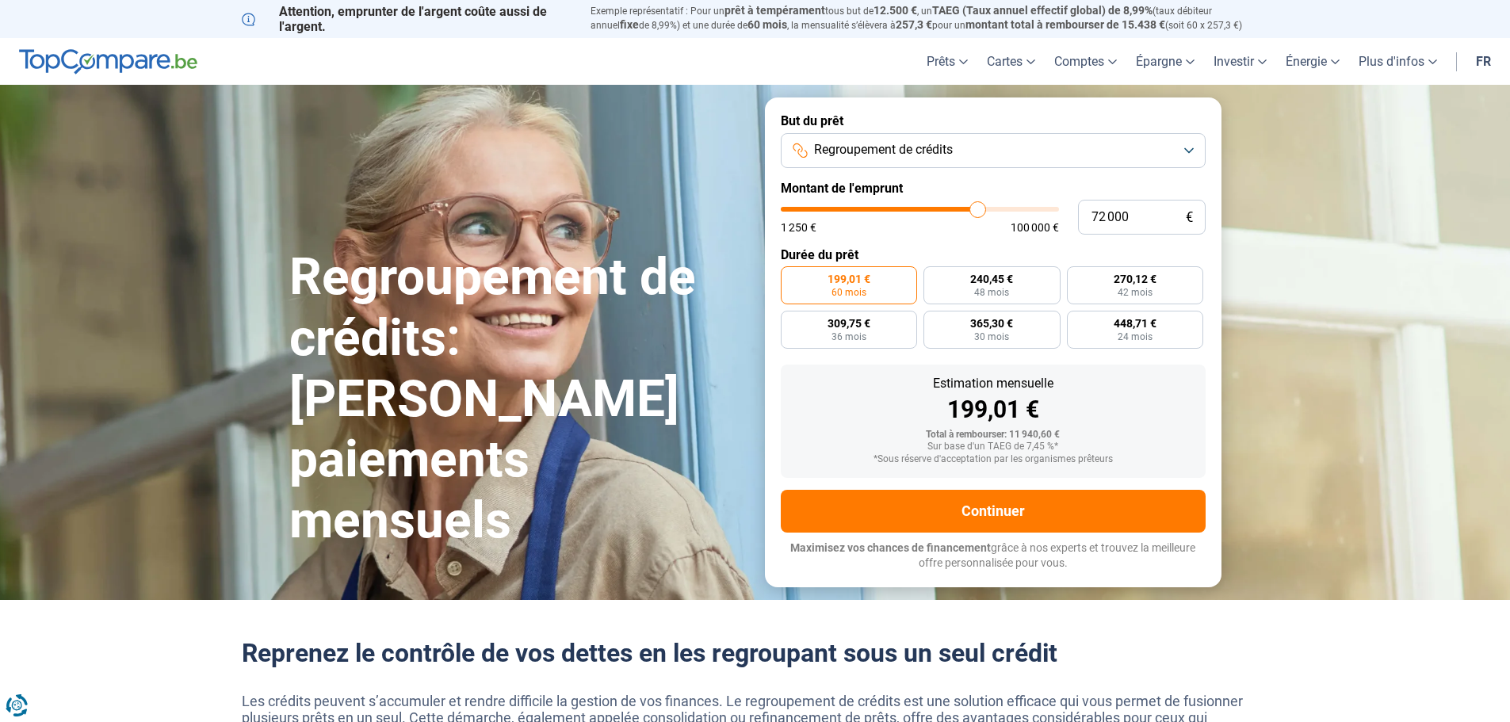
type input "72000"
type input "71 750"
type input "71750"
type input "71 250"
type input "71250"
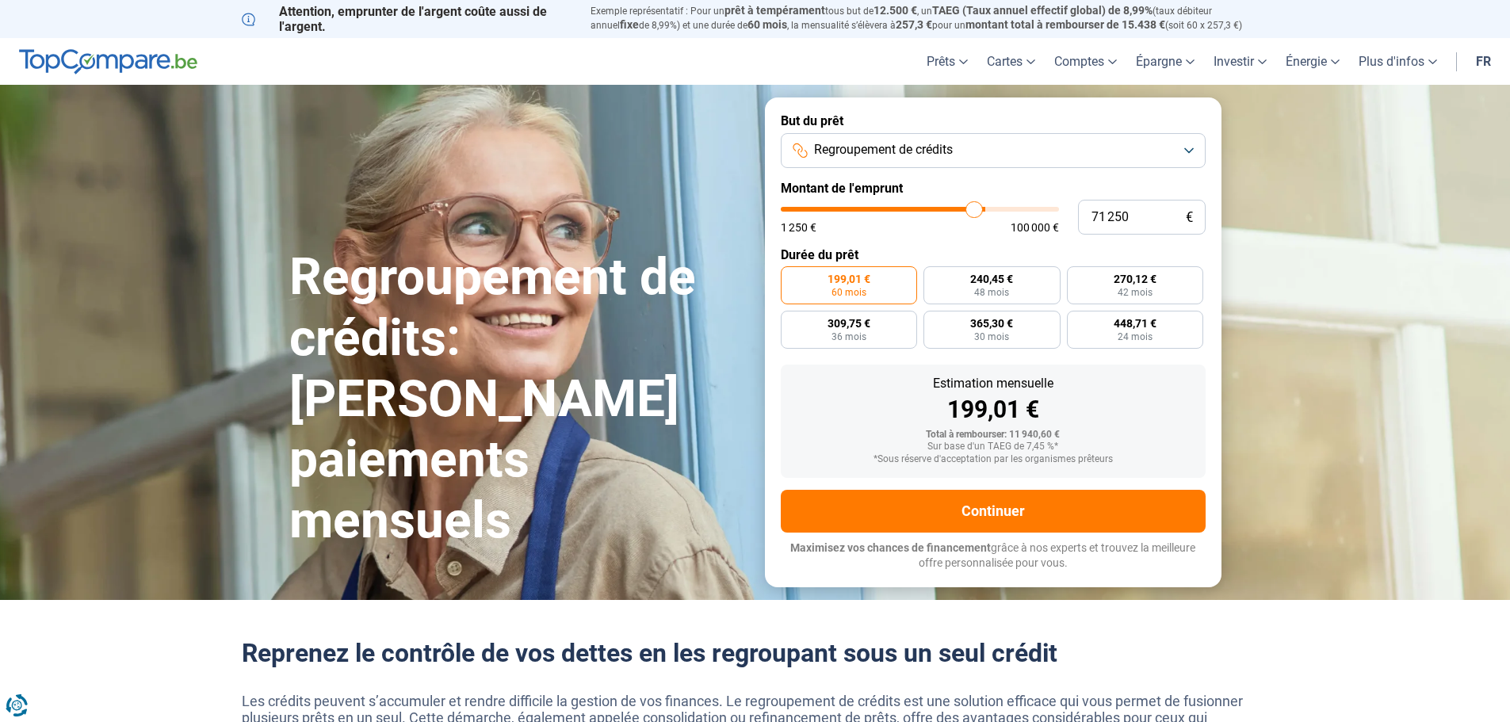
type input "71 000"
type input "71000"
type input "70 750"
type input "70750"
type input "70 250"
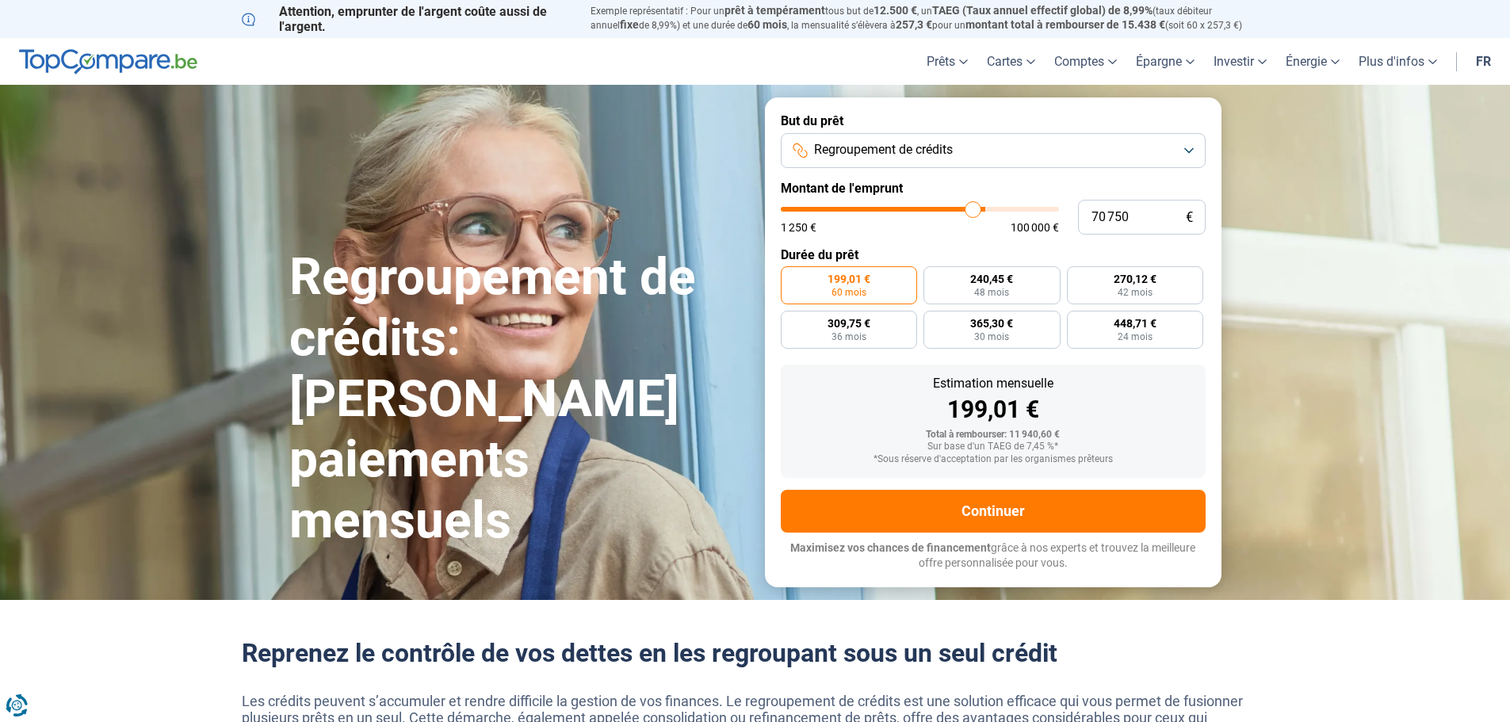
type input "70250"
type input "69 750"
type input "69750"
type input "69 500"
type input "69500"
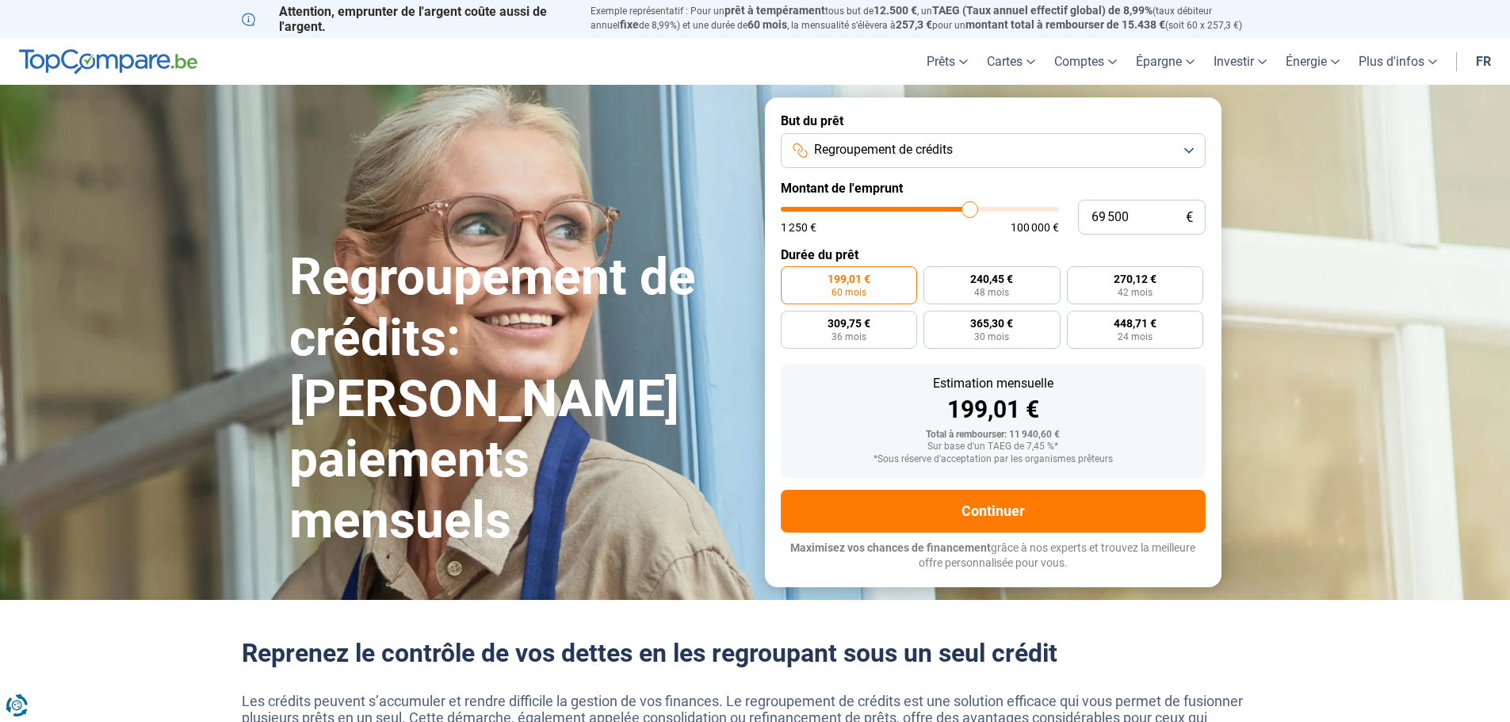
type input "69 250"
type input "69250"
type input "69 000"
type input "69000"
type input "68 250"
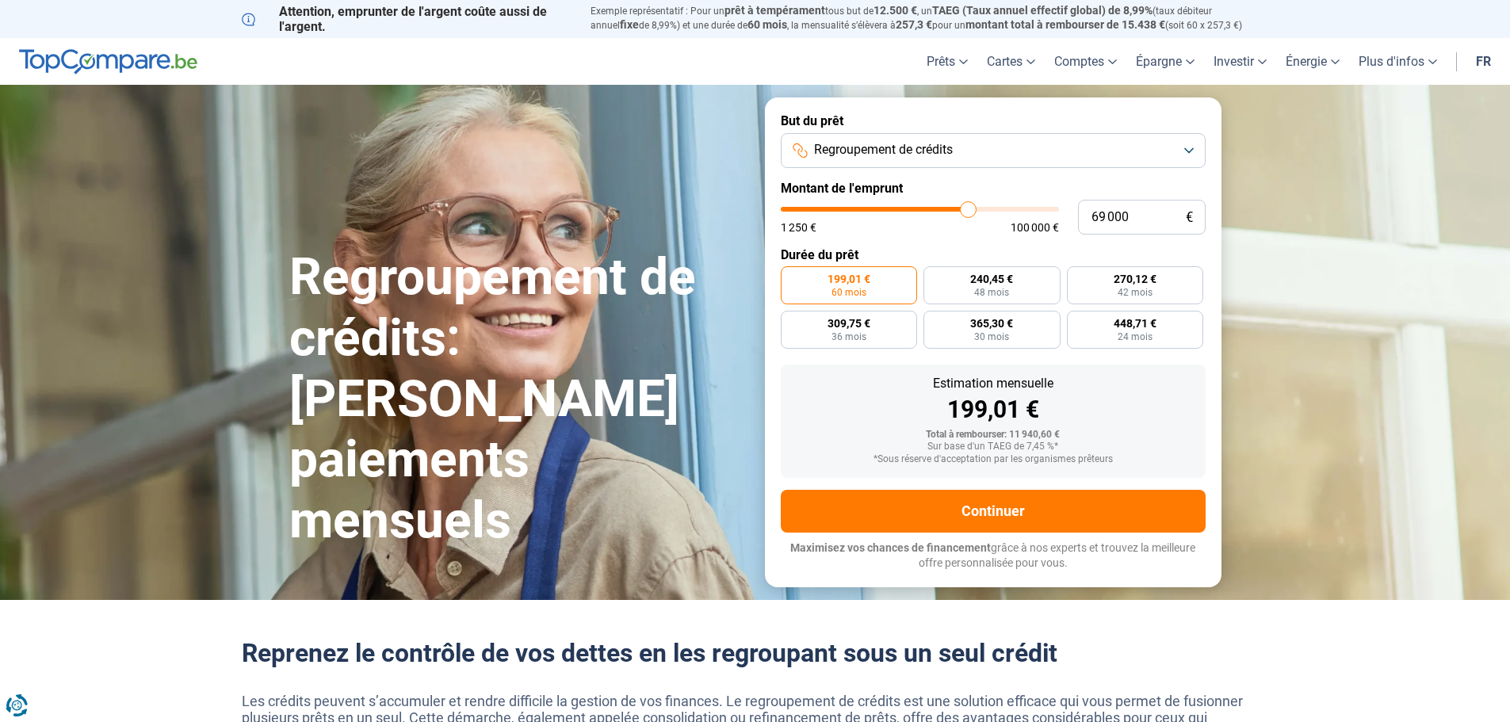
type input "68250"
type input "68 000"
type input "68000"
type input "67 500"
type input "67500"
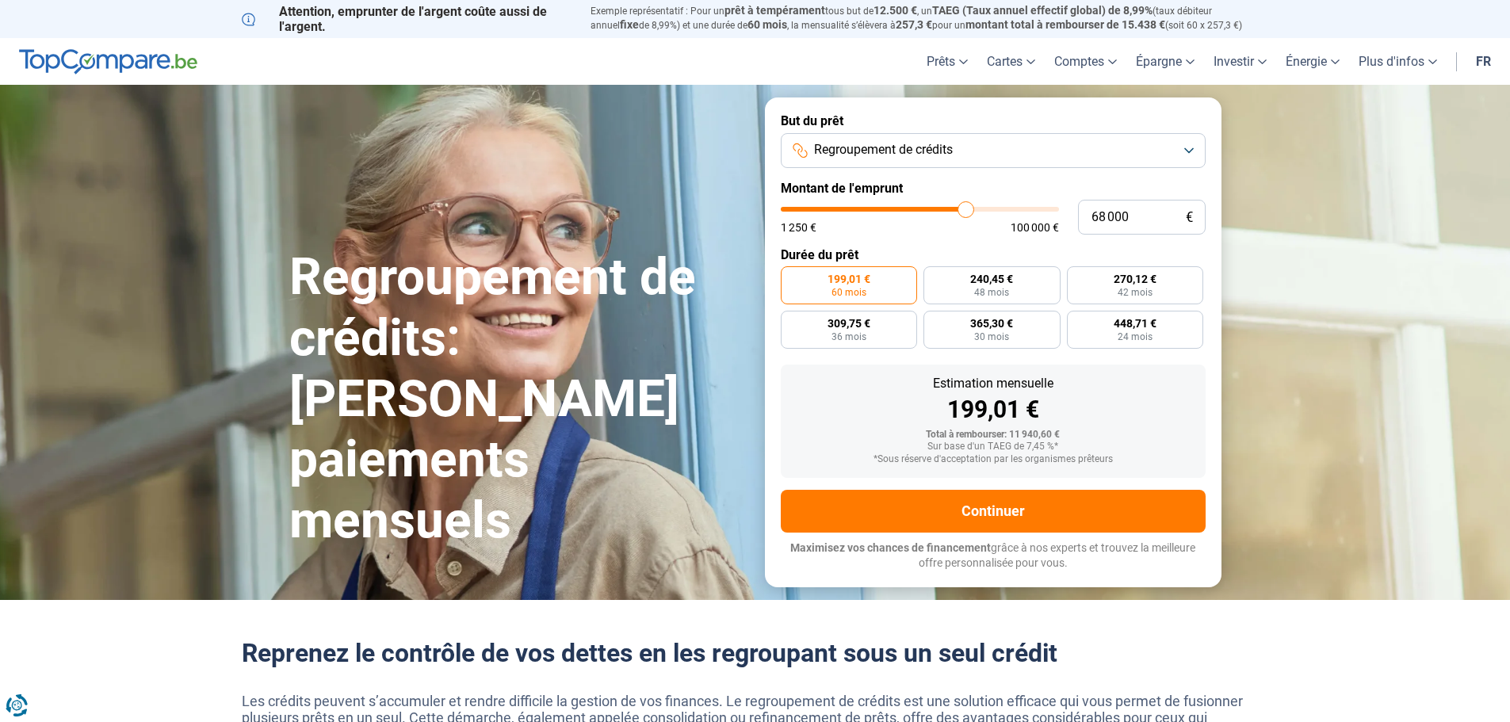
drag, startPoint x: 815, startPoint y: 212, endPoint x: 966, endPoint y: 213, distance: 150.6
click at [966, 212] on input "range" at bounding box center [920, 209] width 278 height 5
click at [912, 144] on span "Regroupement de crédits" at bounding box center [883, 149] width 139 height 17
